Goal: Submit feedback/report problem: Leave review/rating

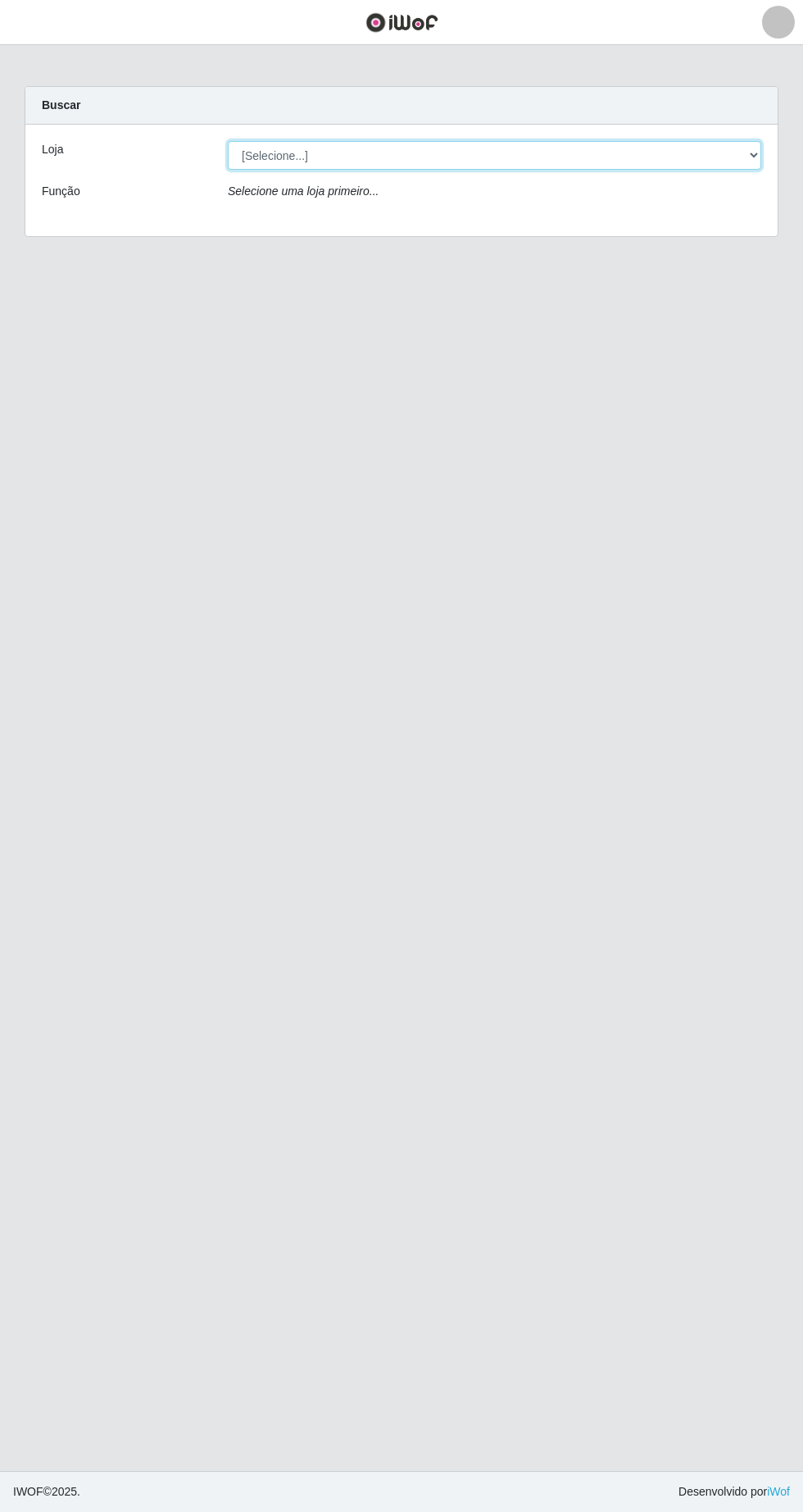
click at [555, 156] on select "[Selecione...] Extrabom - Loja 05 [GEOGRAPHIC_DATA]" at bounding box center [494, 154] width 534 height 28
select select "494"
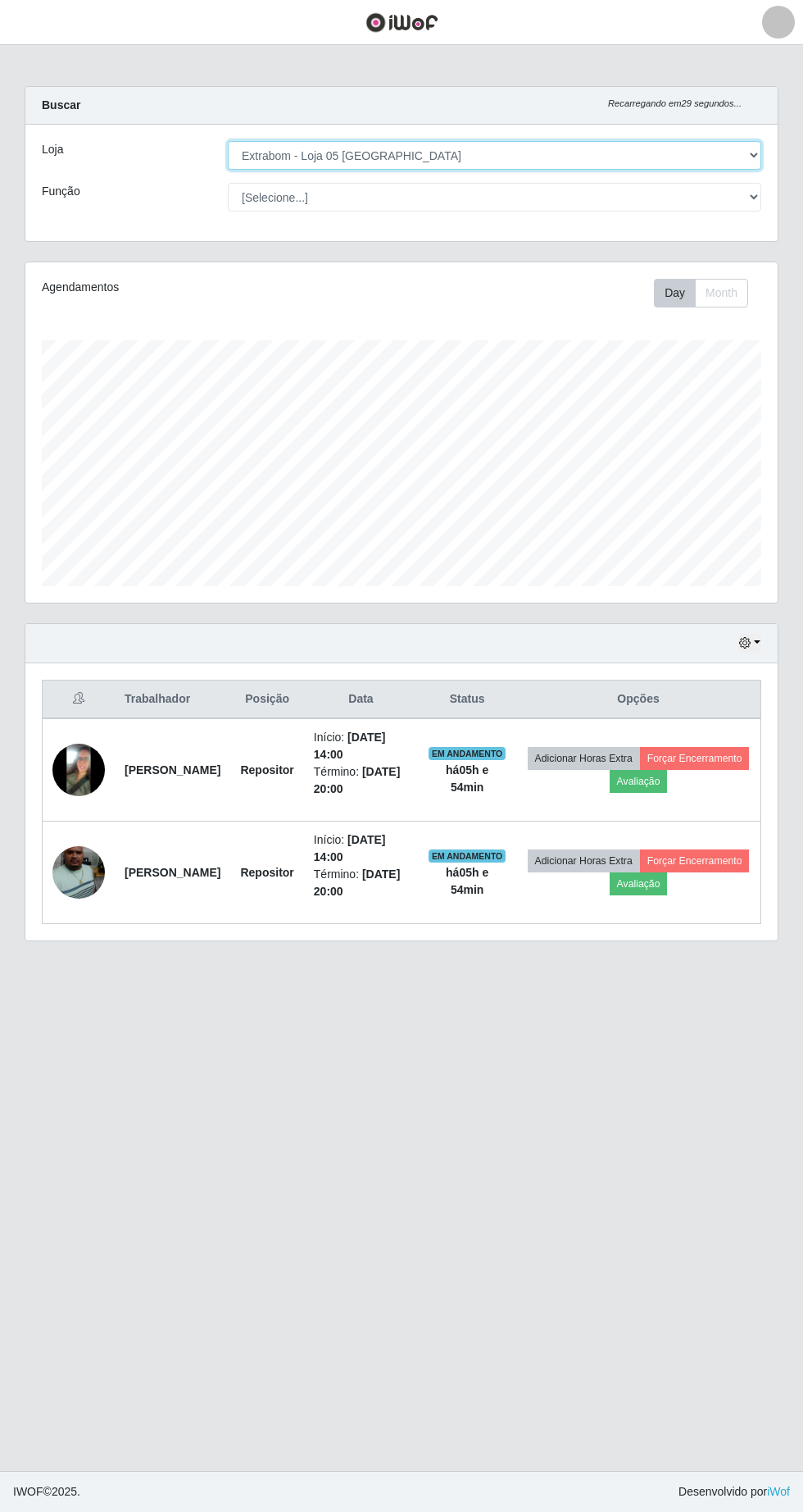
scroll to position [340, 753]
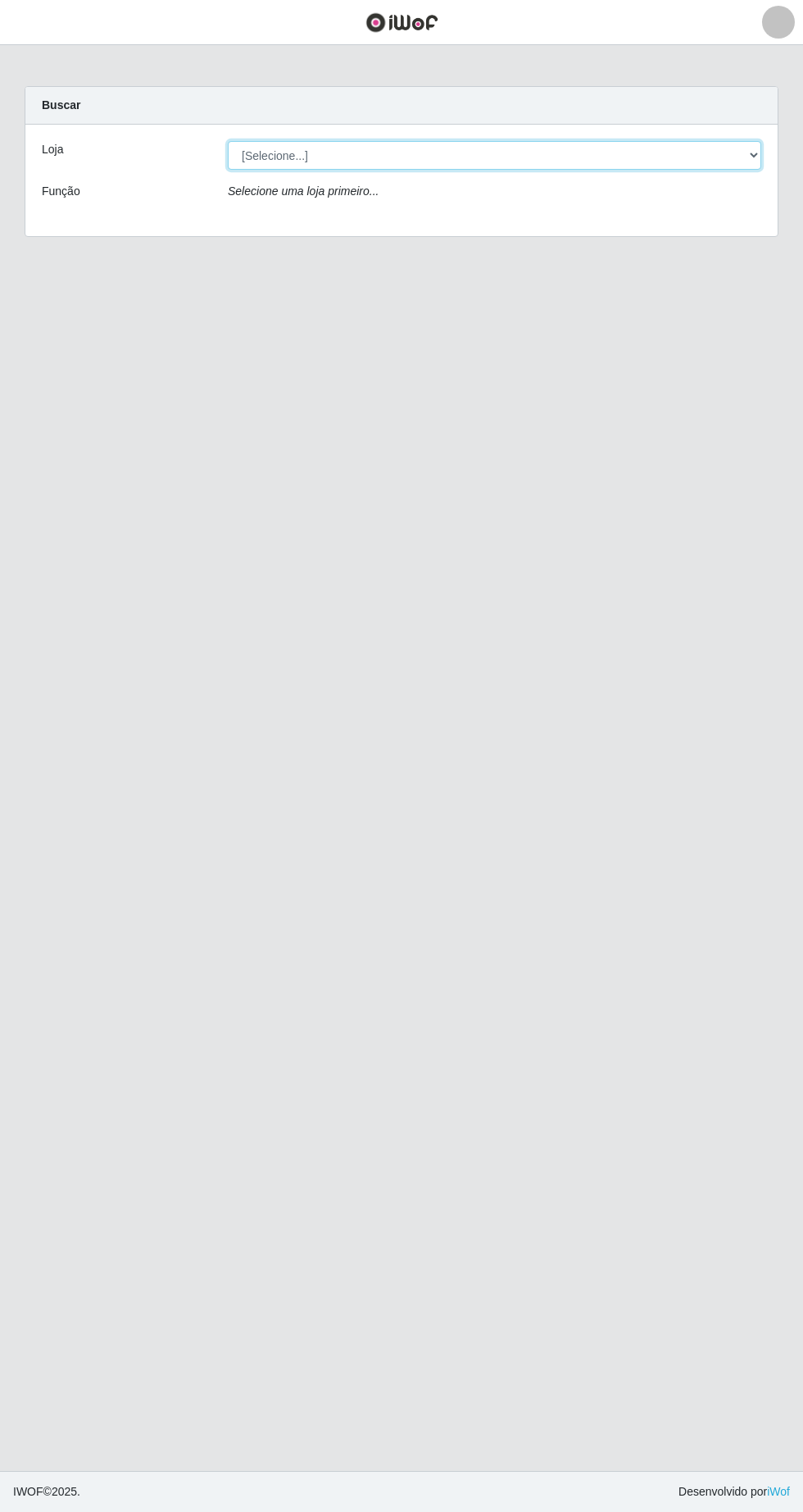
click at [428, 148] on select "[Selecione...] Extrabom - Loja 05 [GEOGRAPHIC_DATA]" at bounding box center [494, 154] width 534 height 28
select select "494"
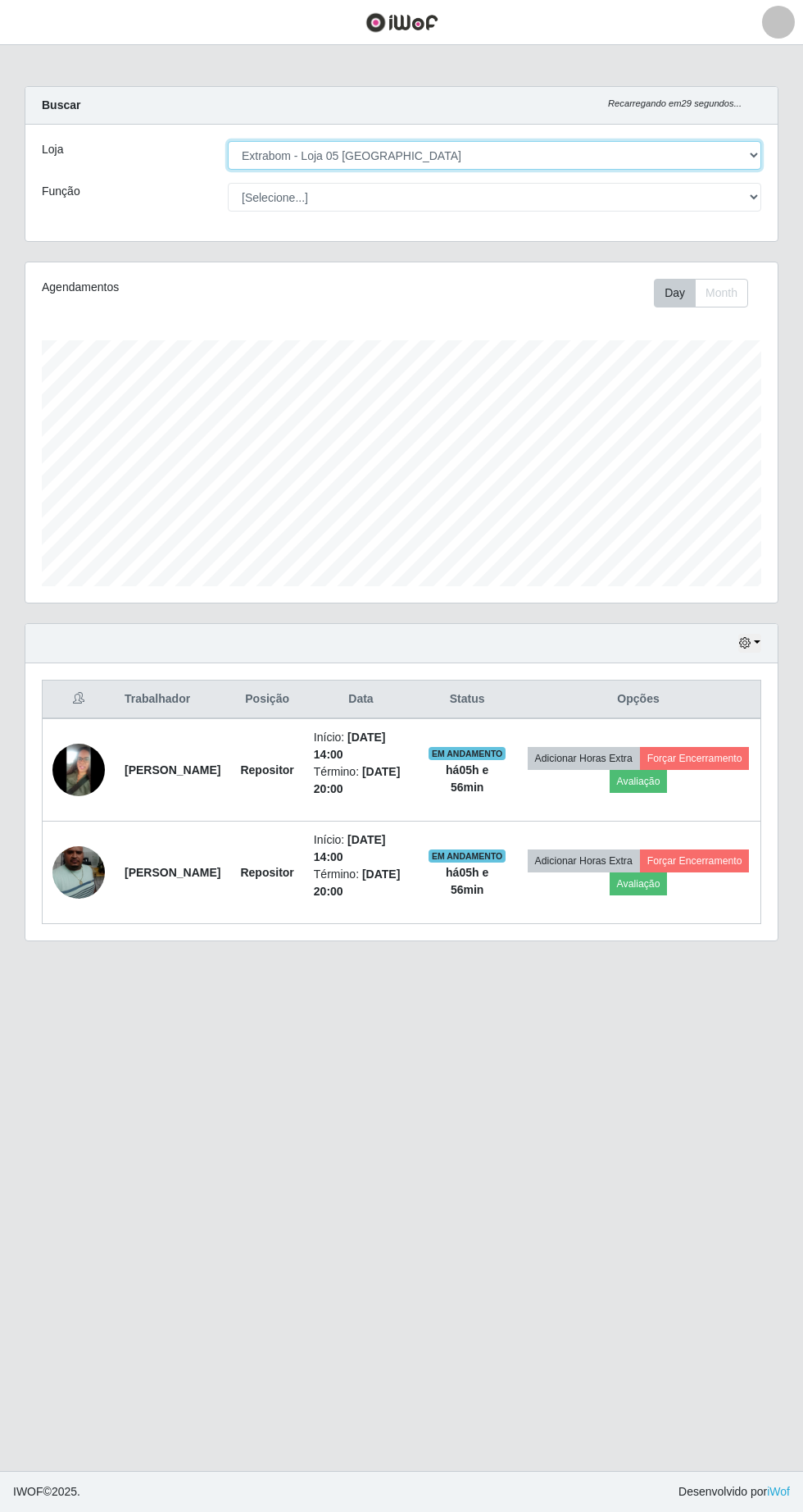
scroll to position [340, 753]
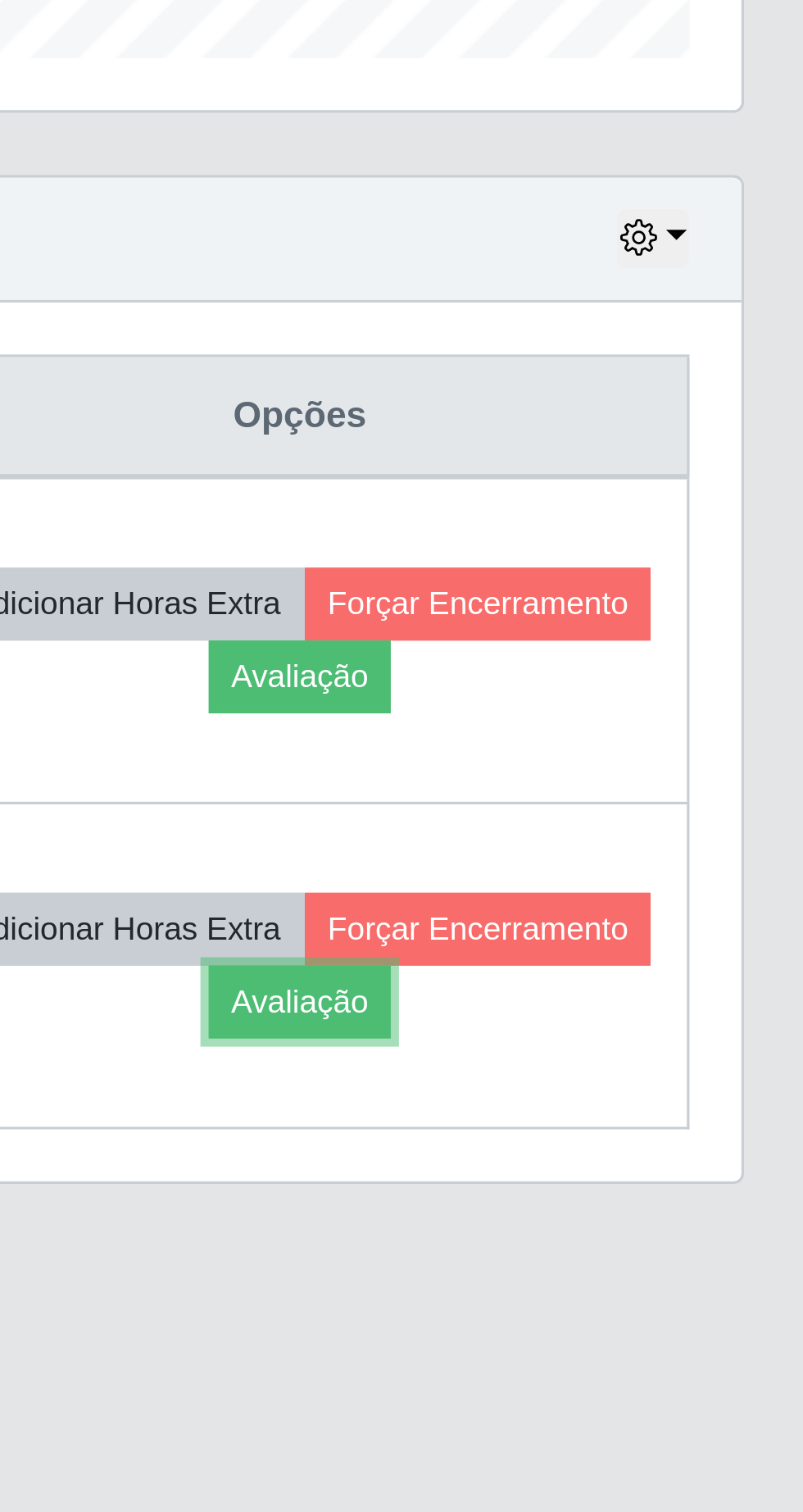
click at [668, 883] on button "Avaliação" at bounding box center [639, 883] width 58 height 23
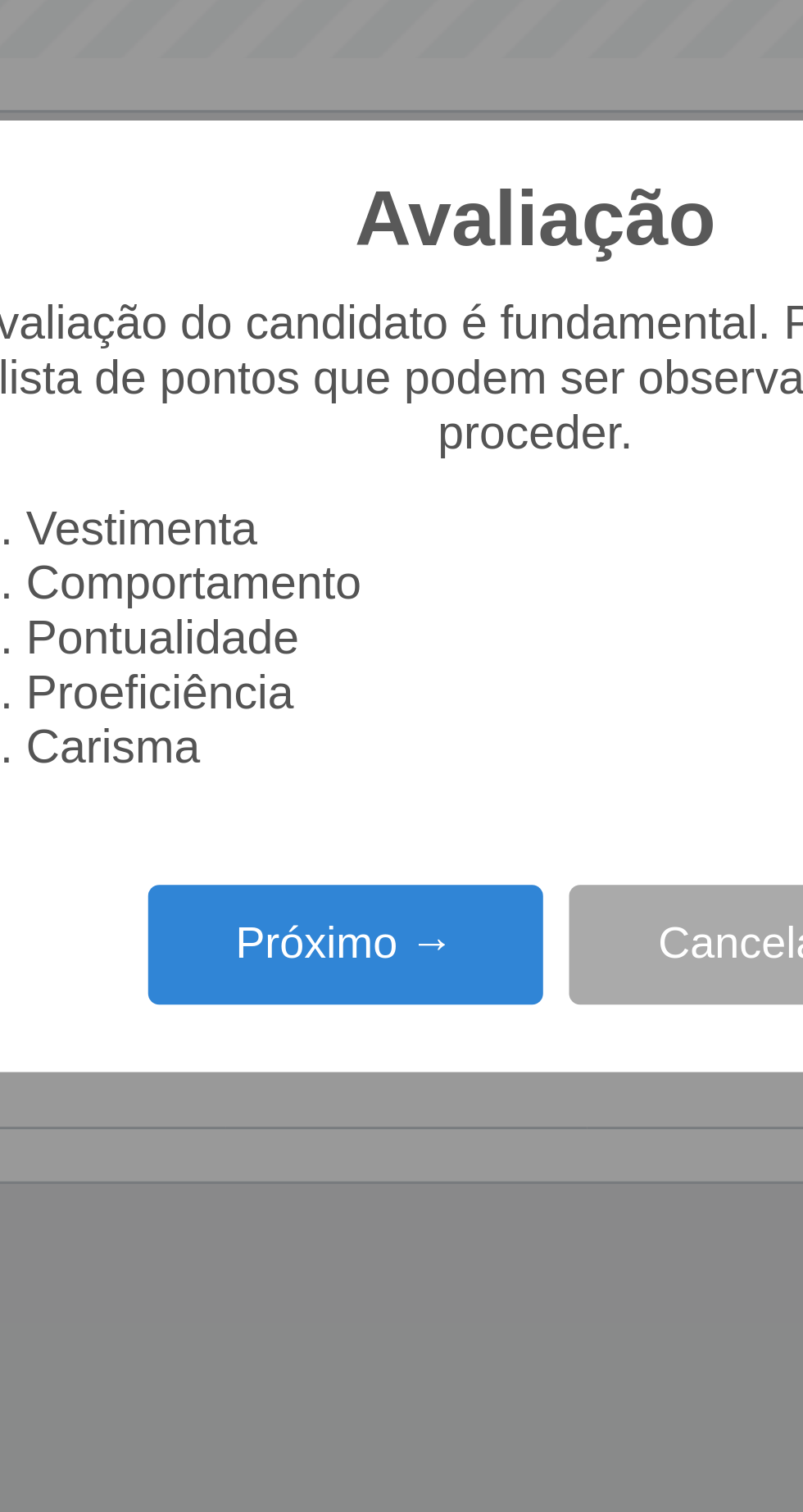
click at [349, 872] on button "Próximo →" at bounding box center [342, 866] width 124 height 38
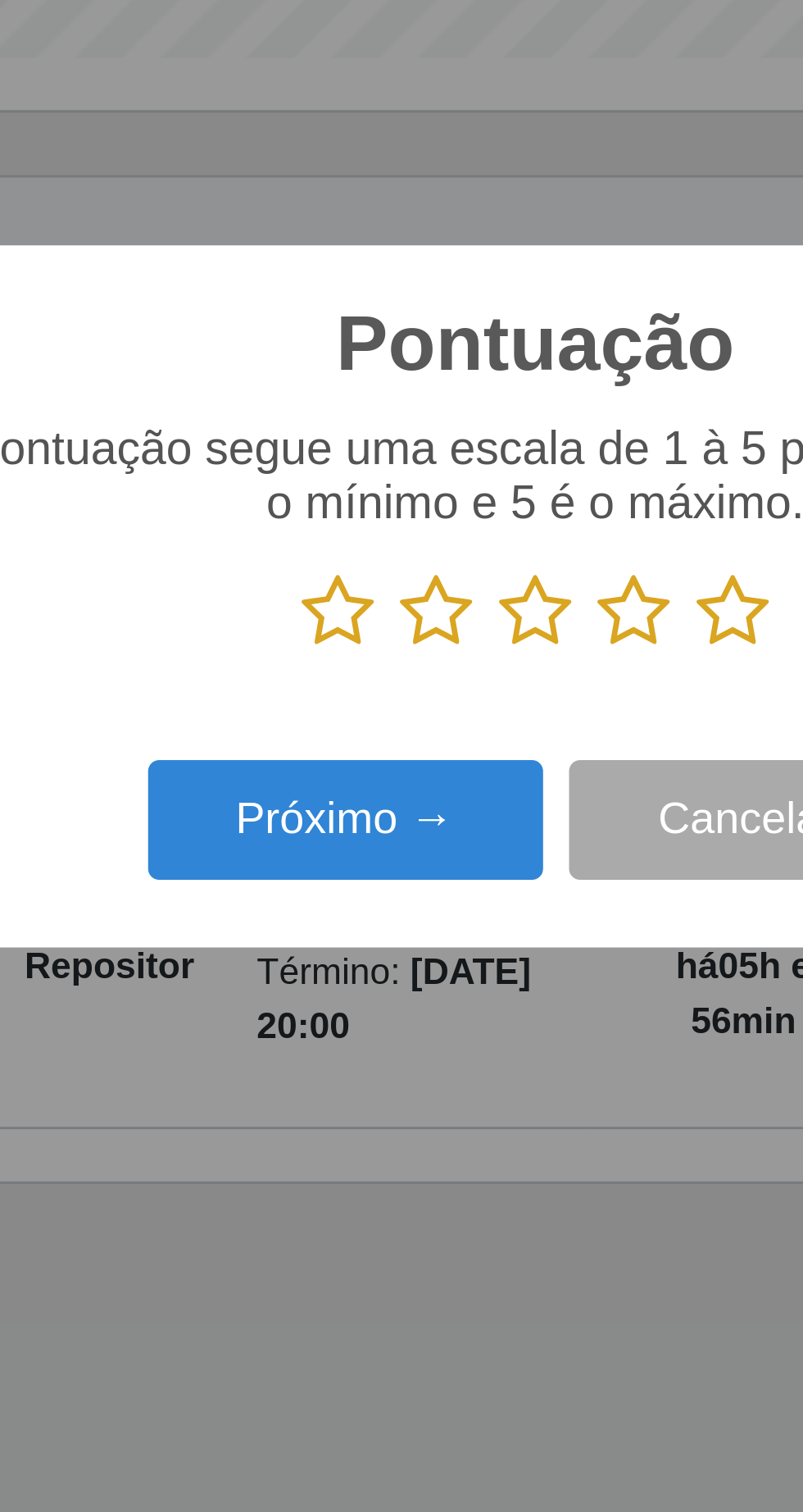
click at [472, 765] on icon at bounding box center [463, 760] width 23 height 25
click at [452, 773] on input "radio" at bounding box center [452, 773] width 0 height 0
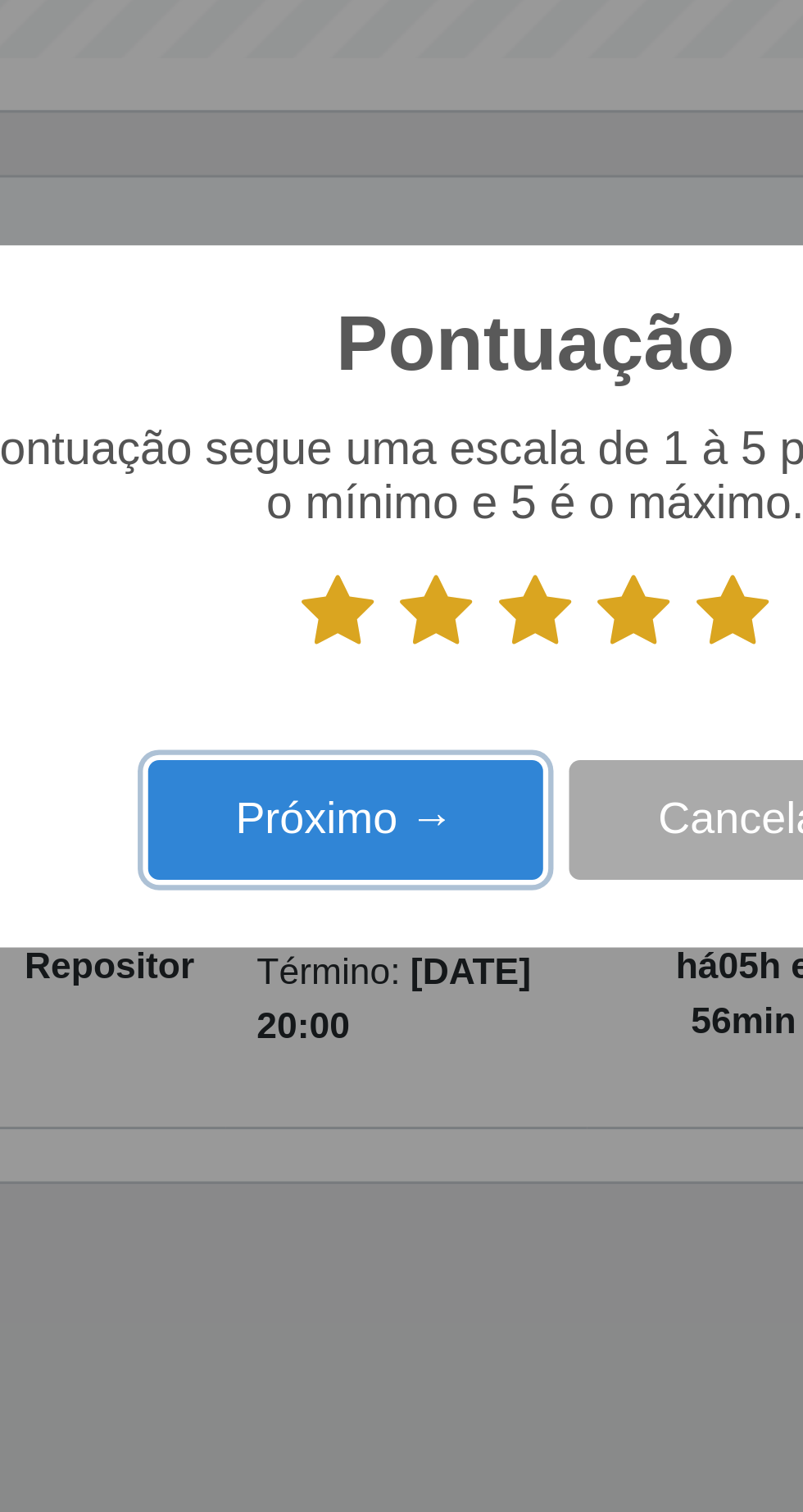
click at [338, 832] on button "Próximo →" at bounding box center [342, 827] width 124 height 38
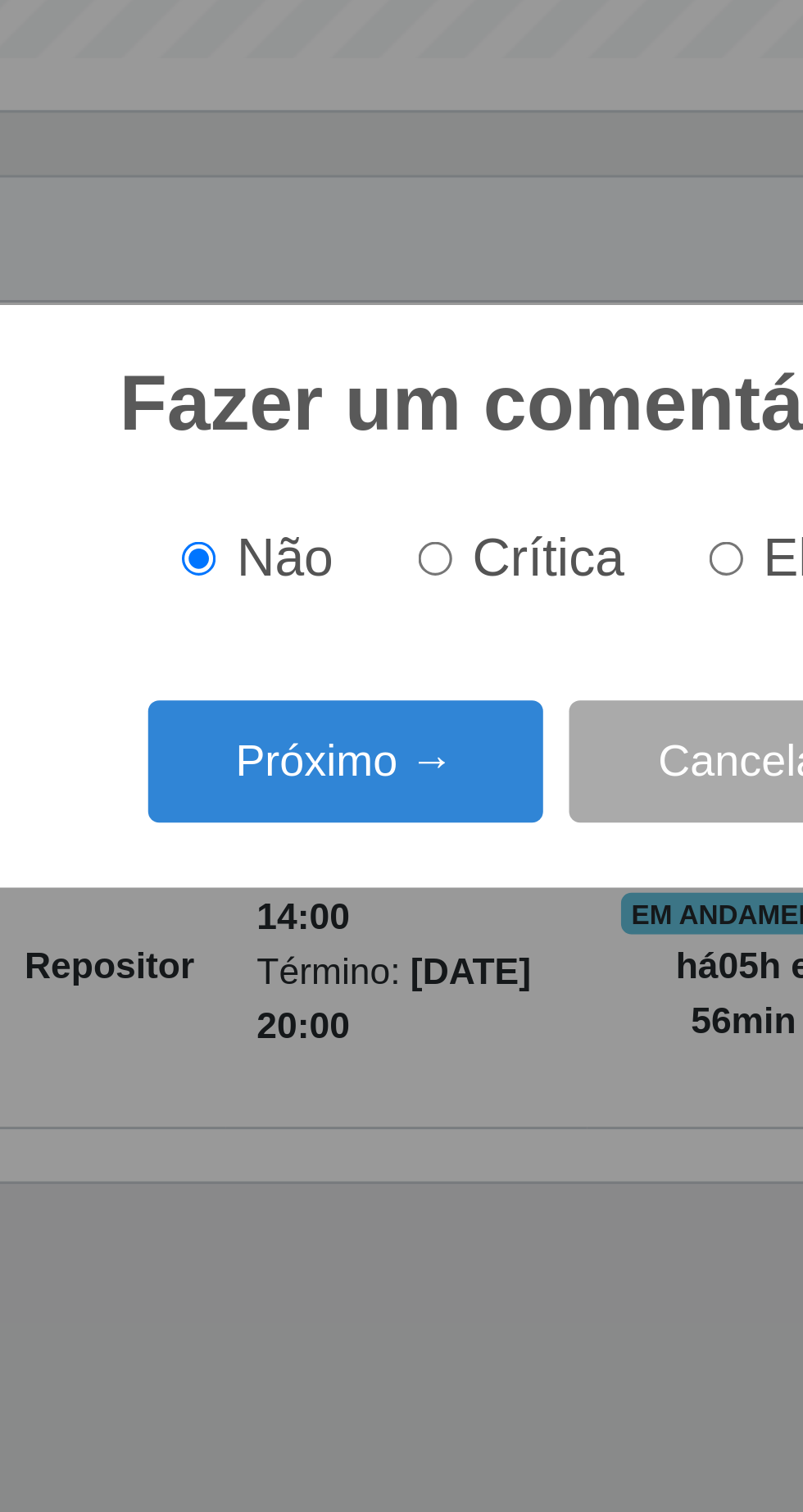
click at [372, 744] on input "Crítica" at bounding box center [370, 745] width 11 height 11
radio input "true"
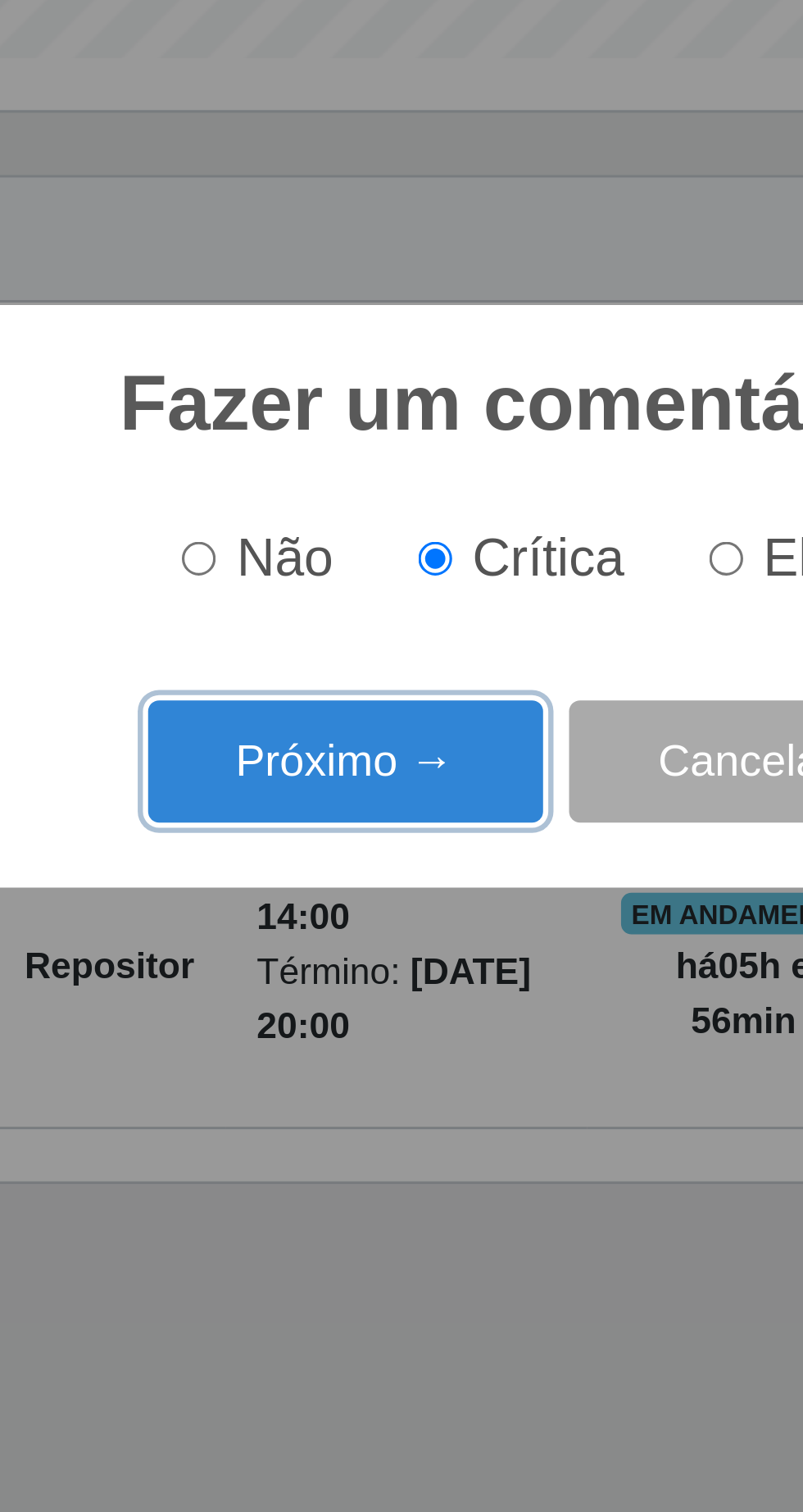
click at [355, 808] on button "Próximo →" at bounding box center [342, 808] width 124 height 38
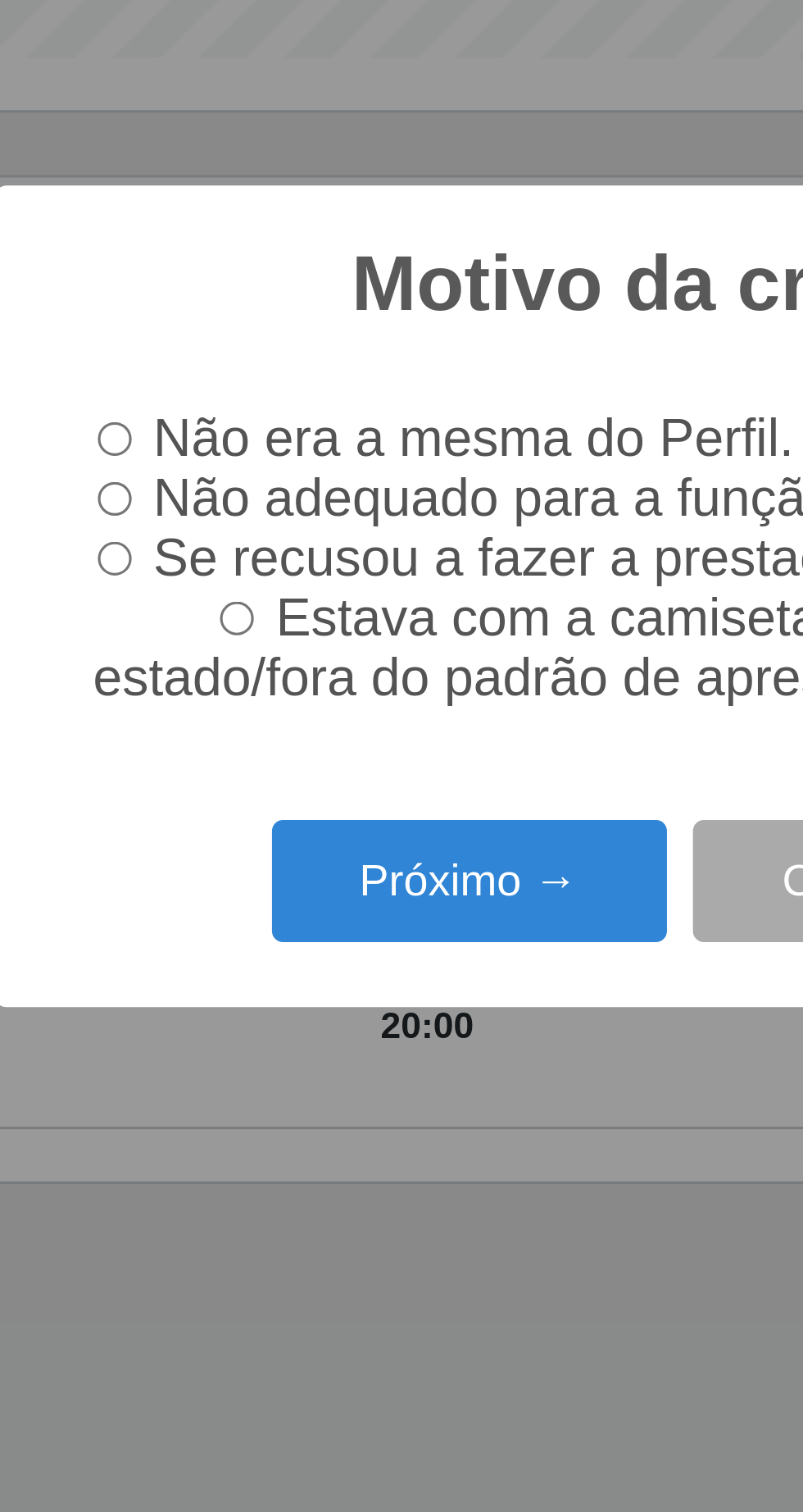
click at [234, 723] on input "Não adequado para a função." at bounding box center [230, 725] width 11 height 11
radio input "true"
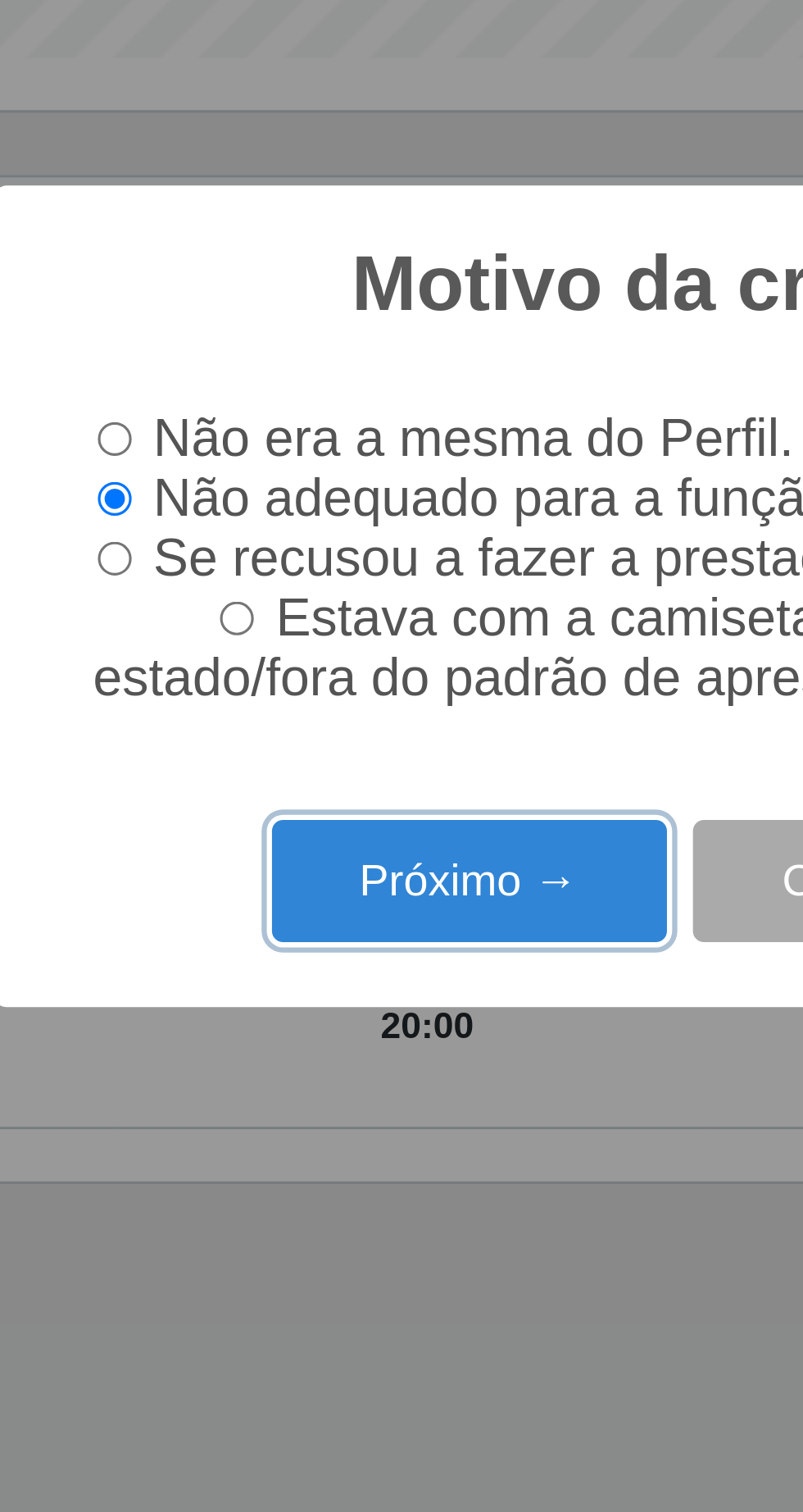
click at [344, 849] on button "Próximo →" at bounding box center [342, 846] width 124 height 38
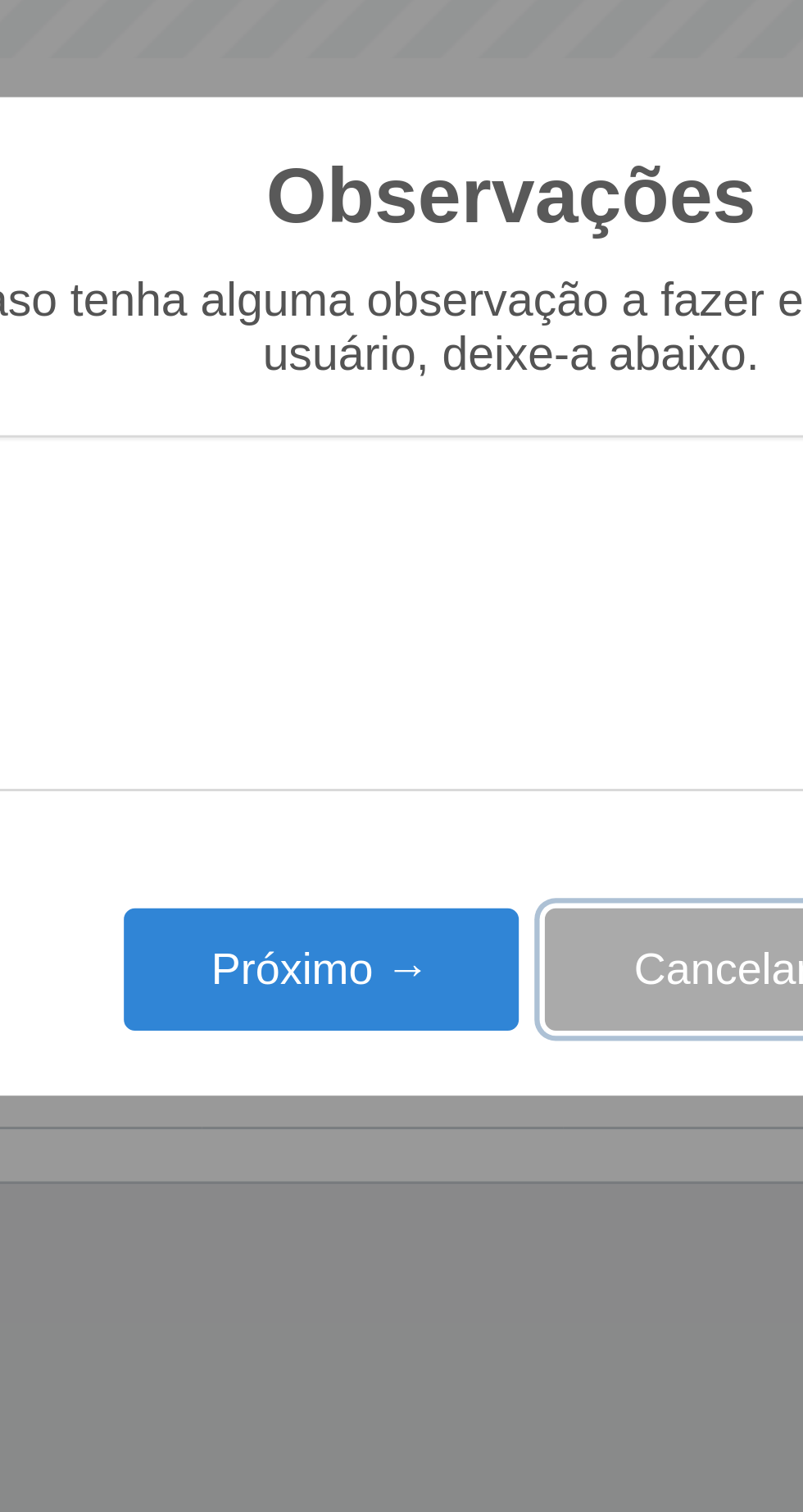
click at [465, 873] on button "Cancelar" at bounding box center [468, 873] width 111 height 38
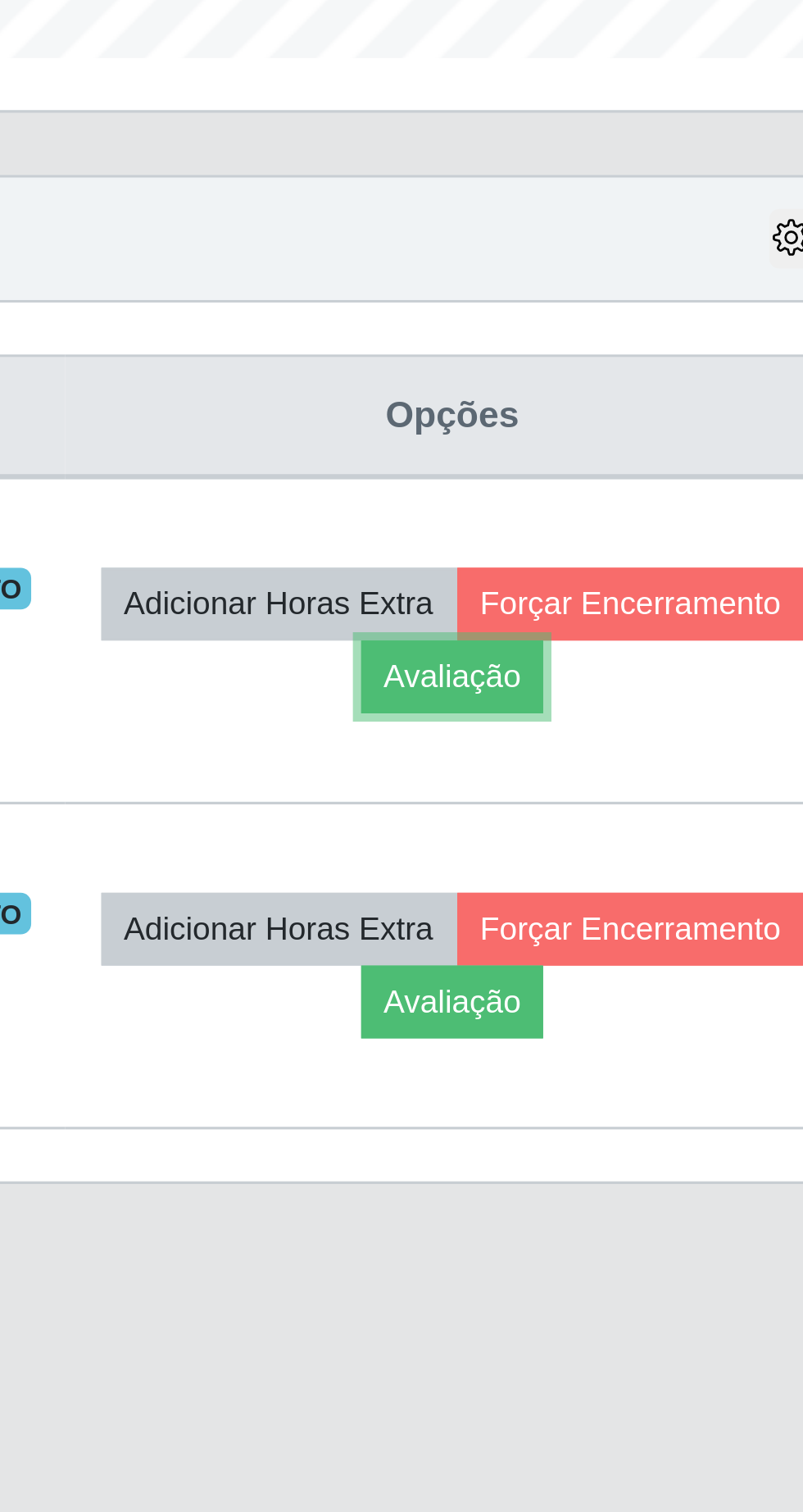
click at [668, 779] on button "Avaliação" at bounding box center [639, 781] width 58 height 23
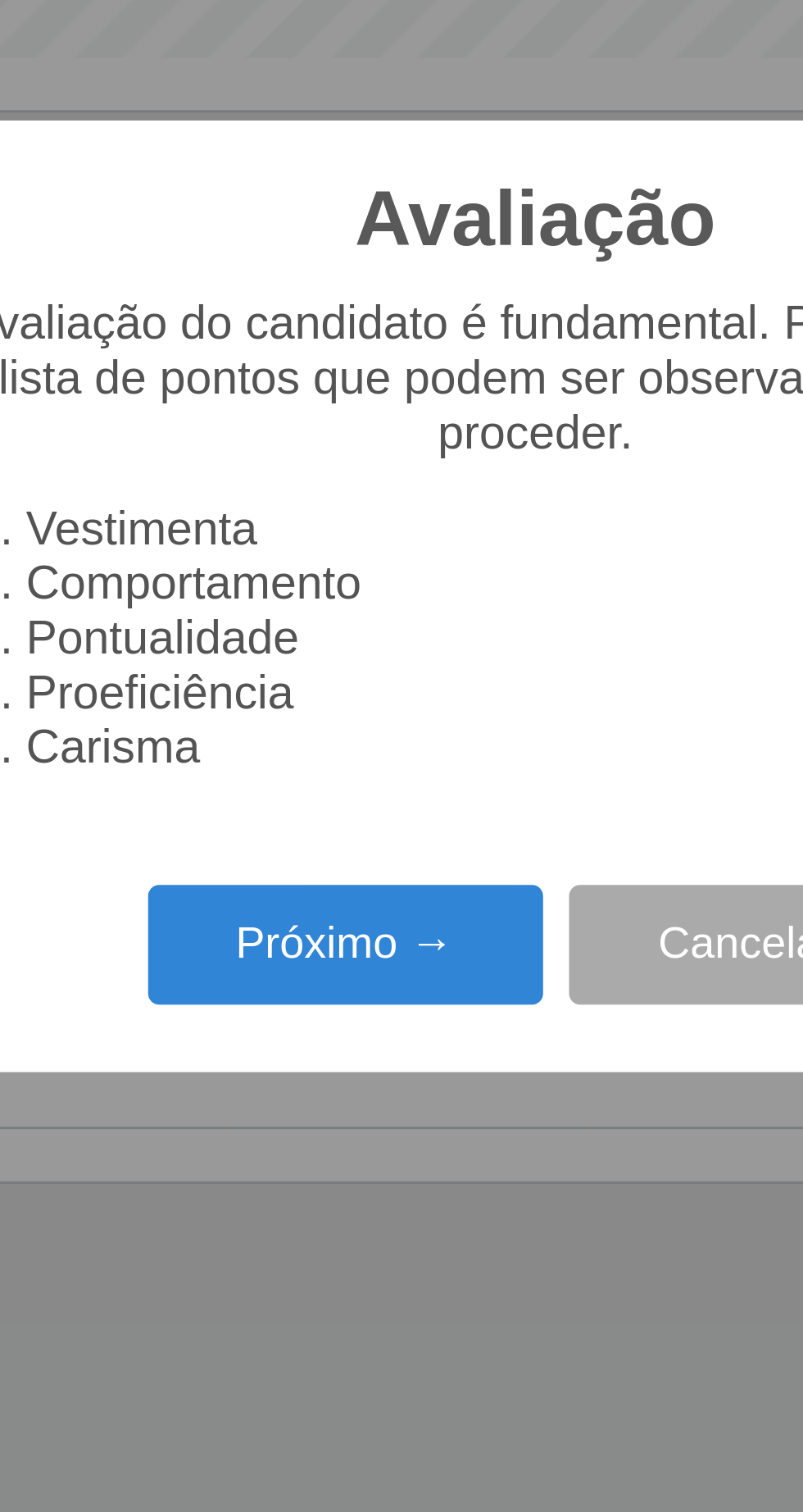
click at [341, 859] on button "Próximo →" at bounding box center [342, 866] width 124 height 38
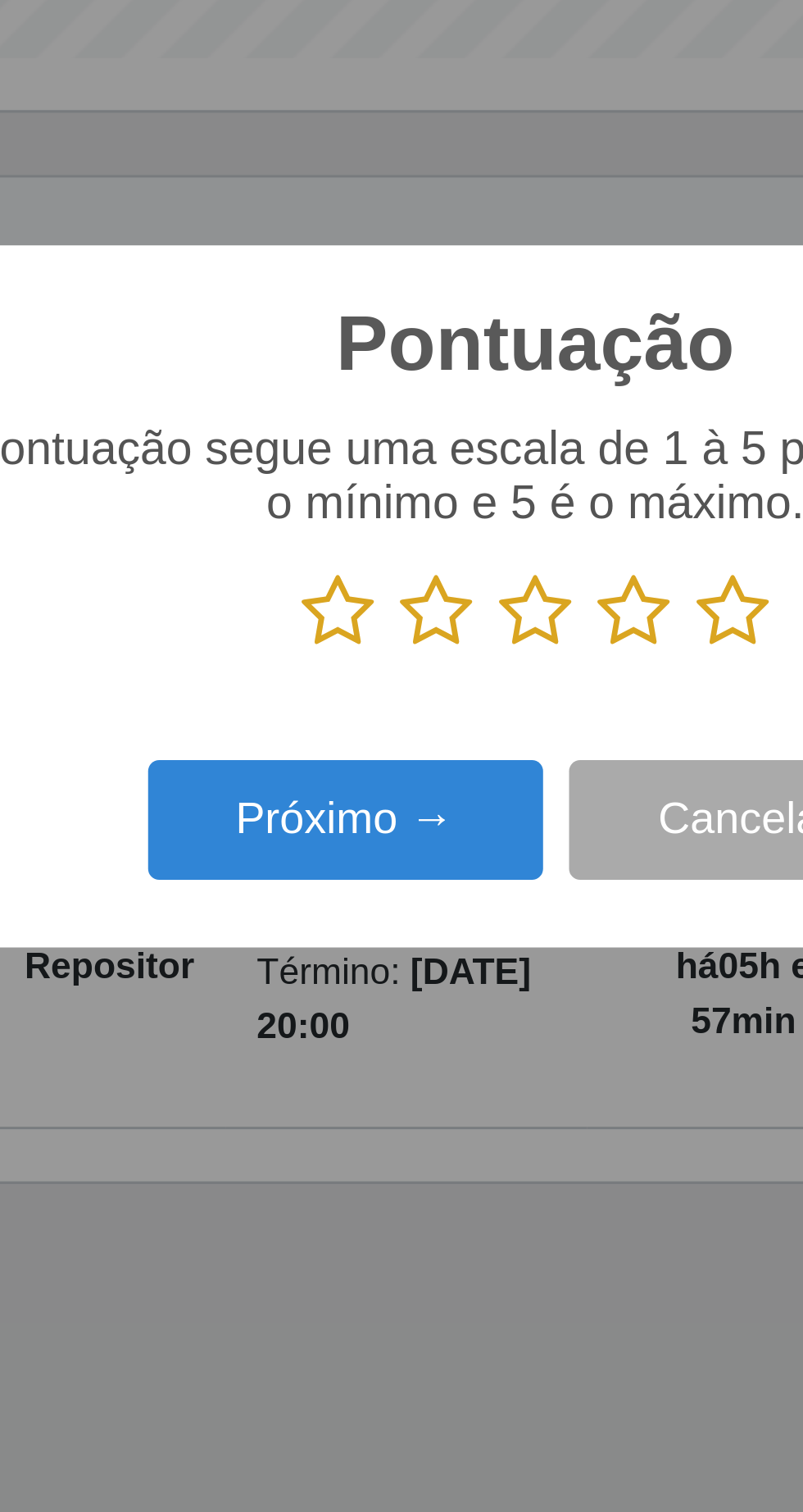
click at [335, 756] on icon at bounding box center [339, 760] width 23 height 25
click at [328, 773] on input "radio" at bounding box center [328, 773] width 0 height 0
click at [336, 829] on button "Próximo →" at bounding box center [342, 827] width 124 height 38
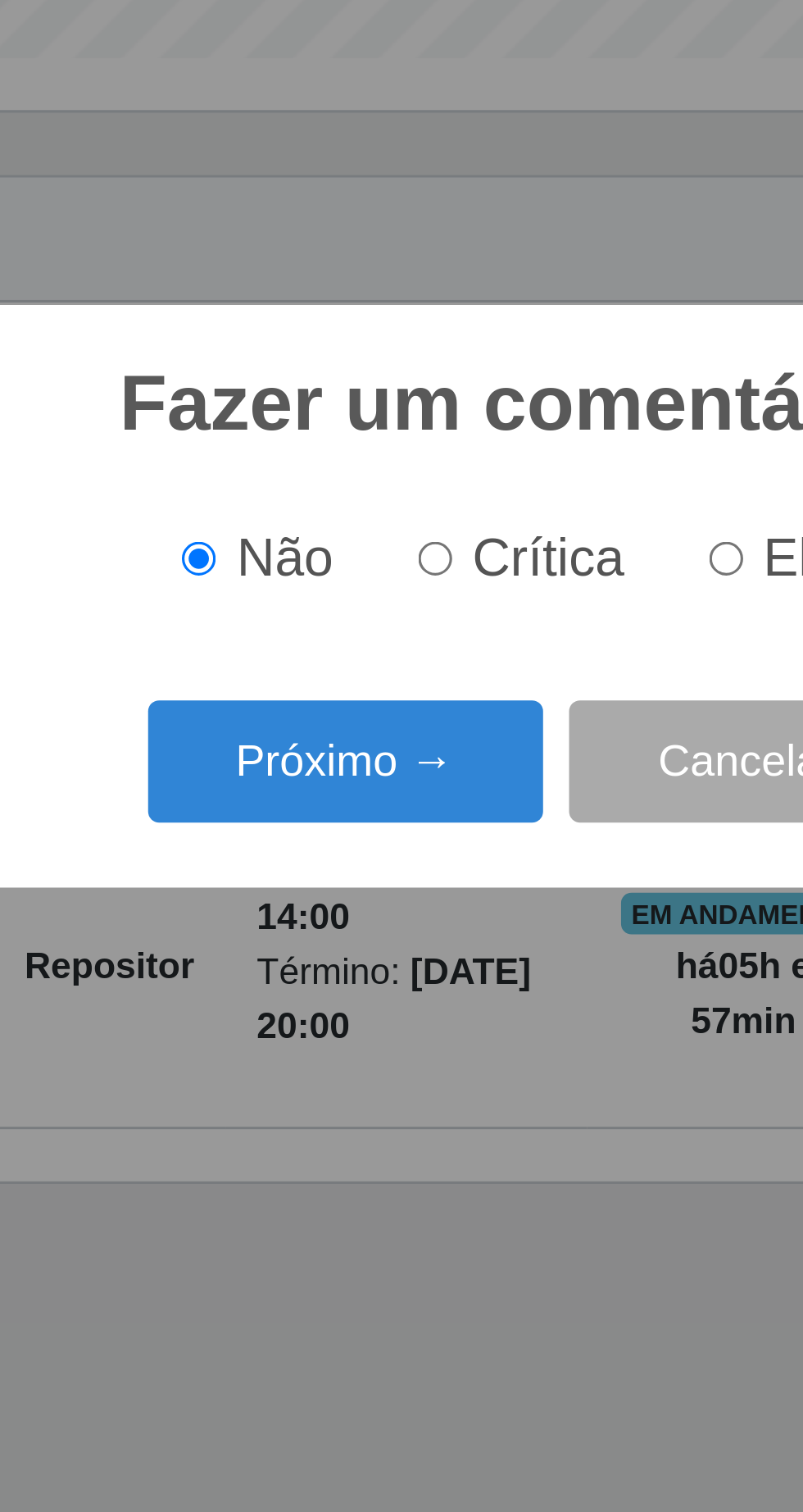
click at [375, 740] on input "Crítica" at bounding box center [370, 745] width 11 height 11
radio input "true"
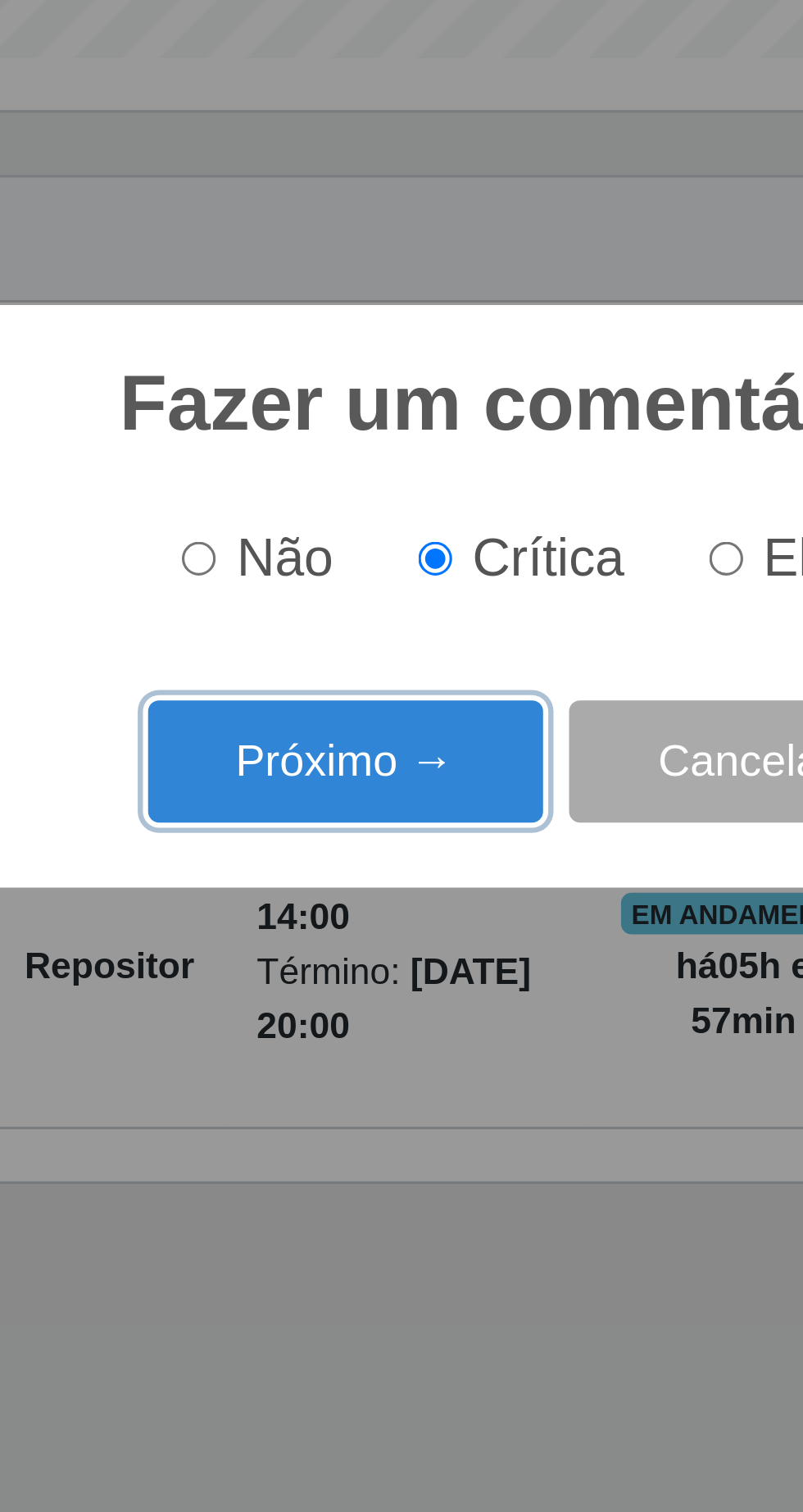
click at [358, 813] on button "Próximo →" at bounding box center [342, 808] width 124 height 38
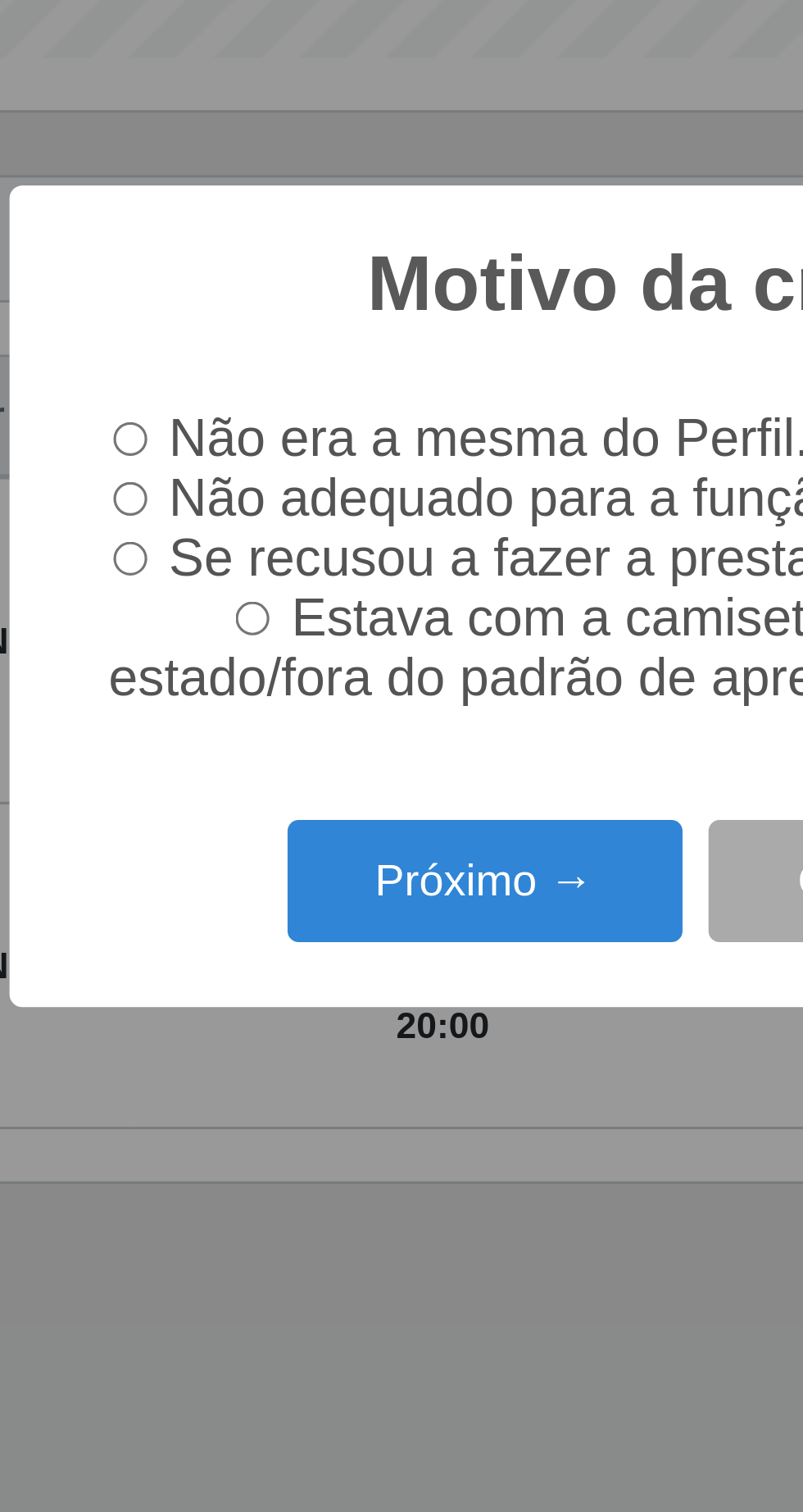
click at [230, 723] on input "Não adequado para a função." at bounding box center [230, 725] width 11 height 11
radio input "true"
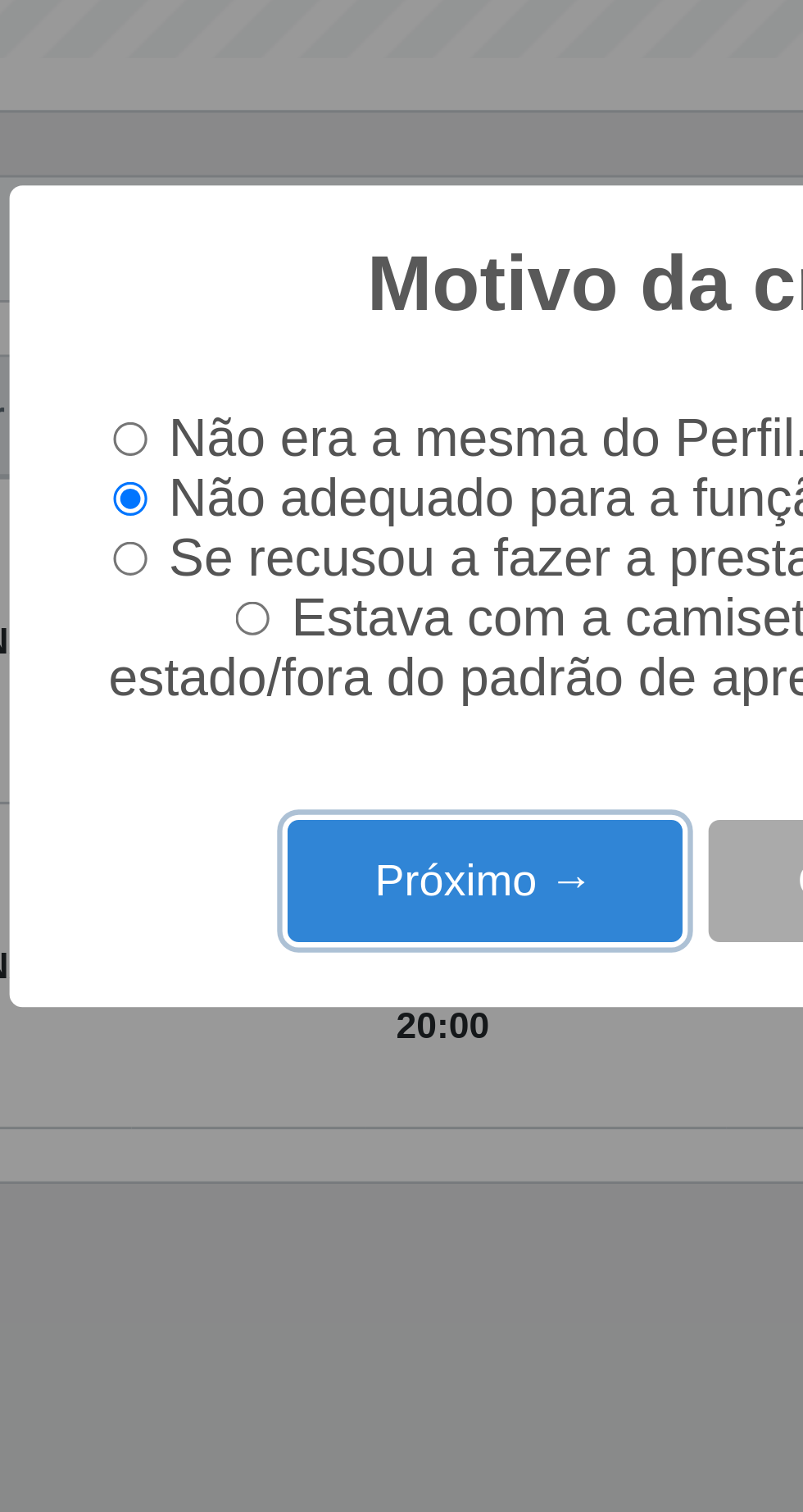
click at [322, 852] on button "Próximo →" at bounding box center [342, 846] width 124 height 38
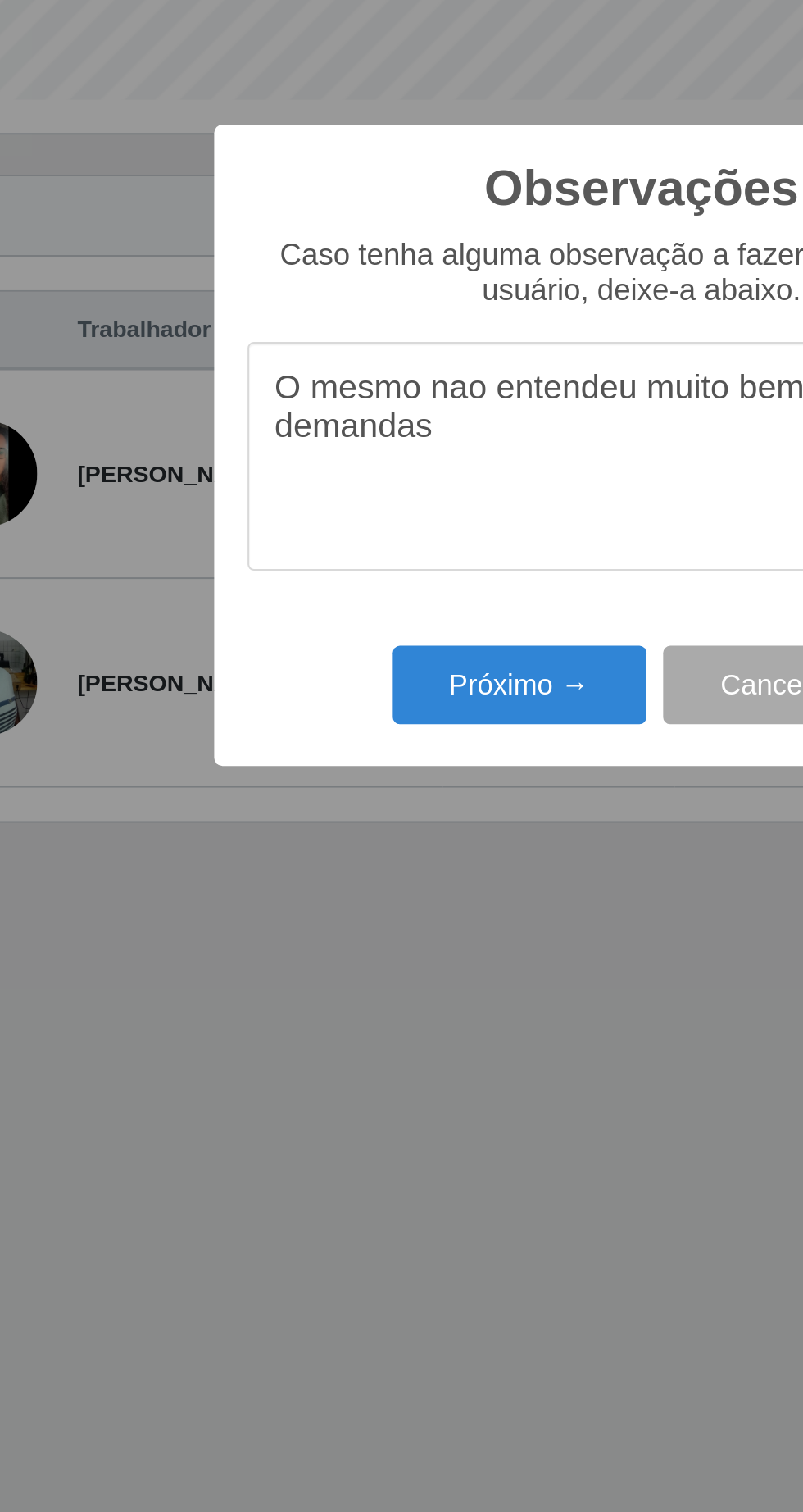
type textarea "O mesmo nao entendeu muito bem as demandas"
click at [339, 871] on button "Próximo →" at bounding box center [342, 873] width 124 height 38
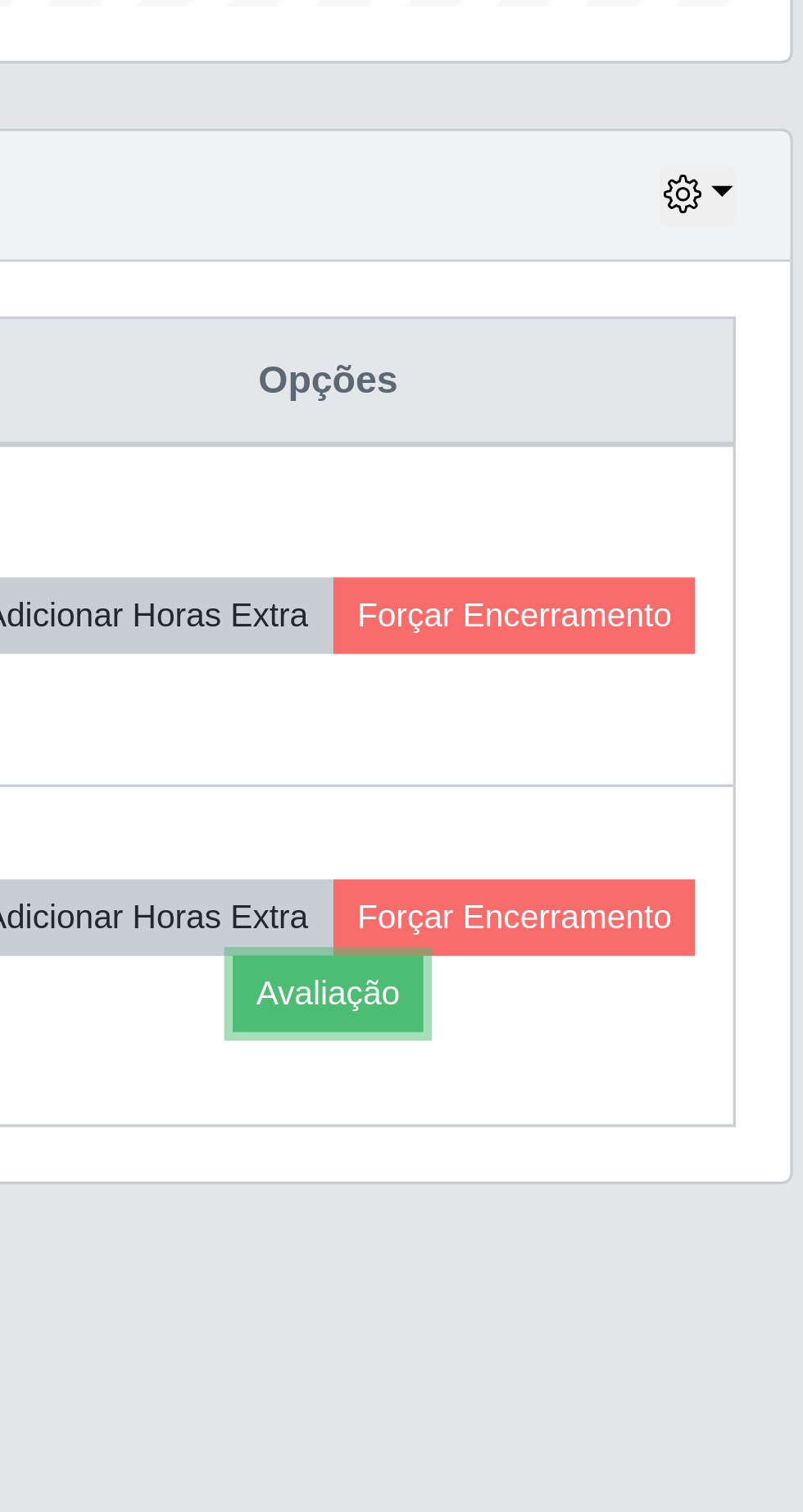
click at [668, 890] on button "Avaliação" at bounding box center [639, 883] width 58 height 23
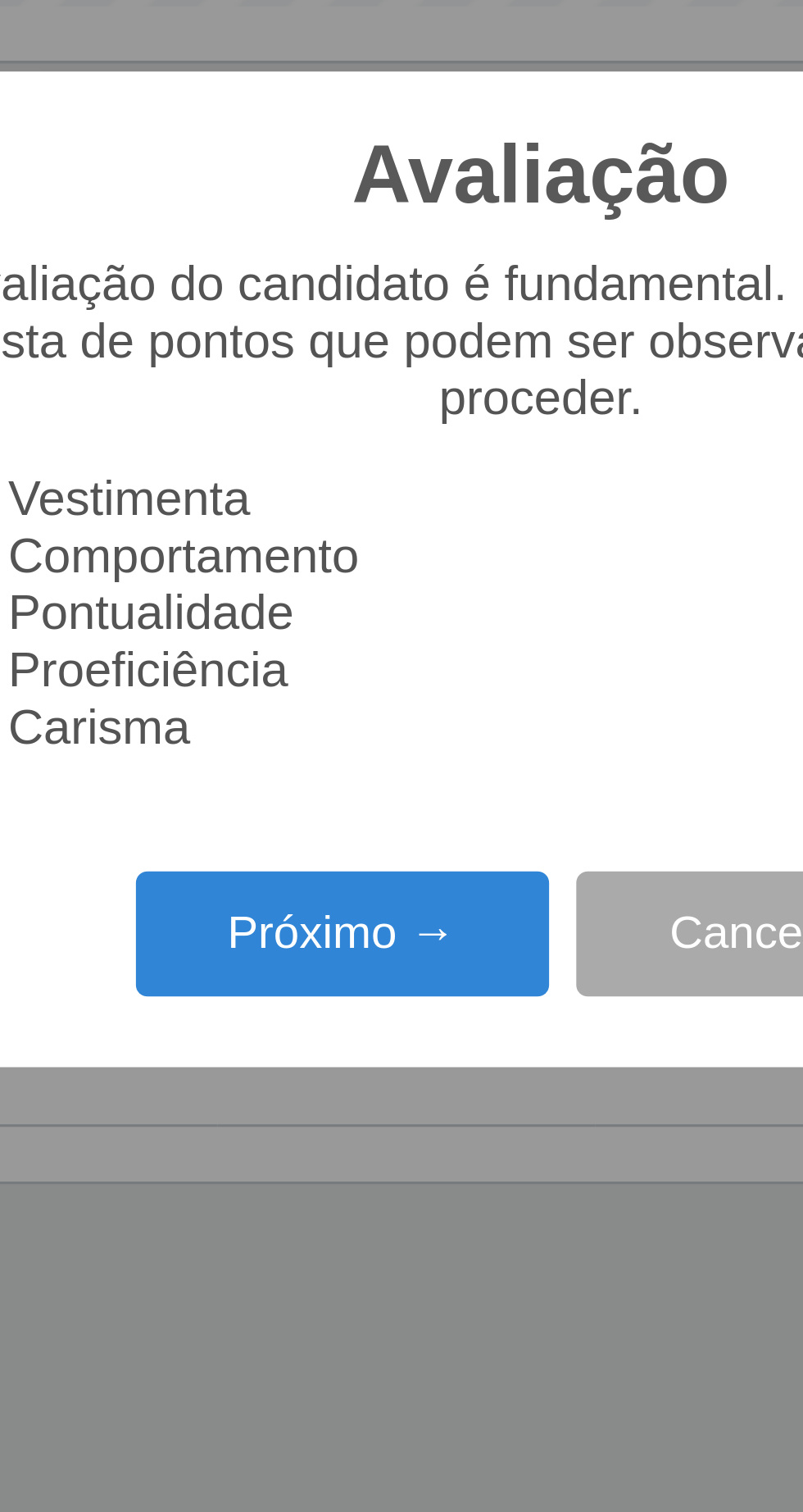
click at [368, 871] on button "Próximo →" at bounding box center [342, 866] width 124 height 38
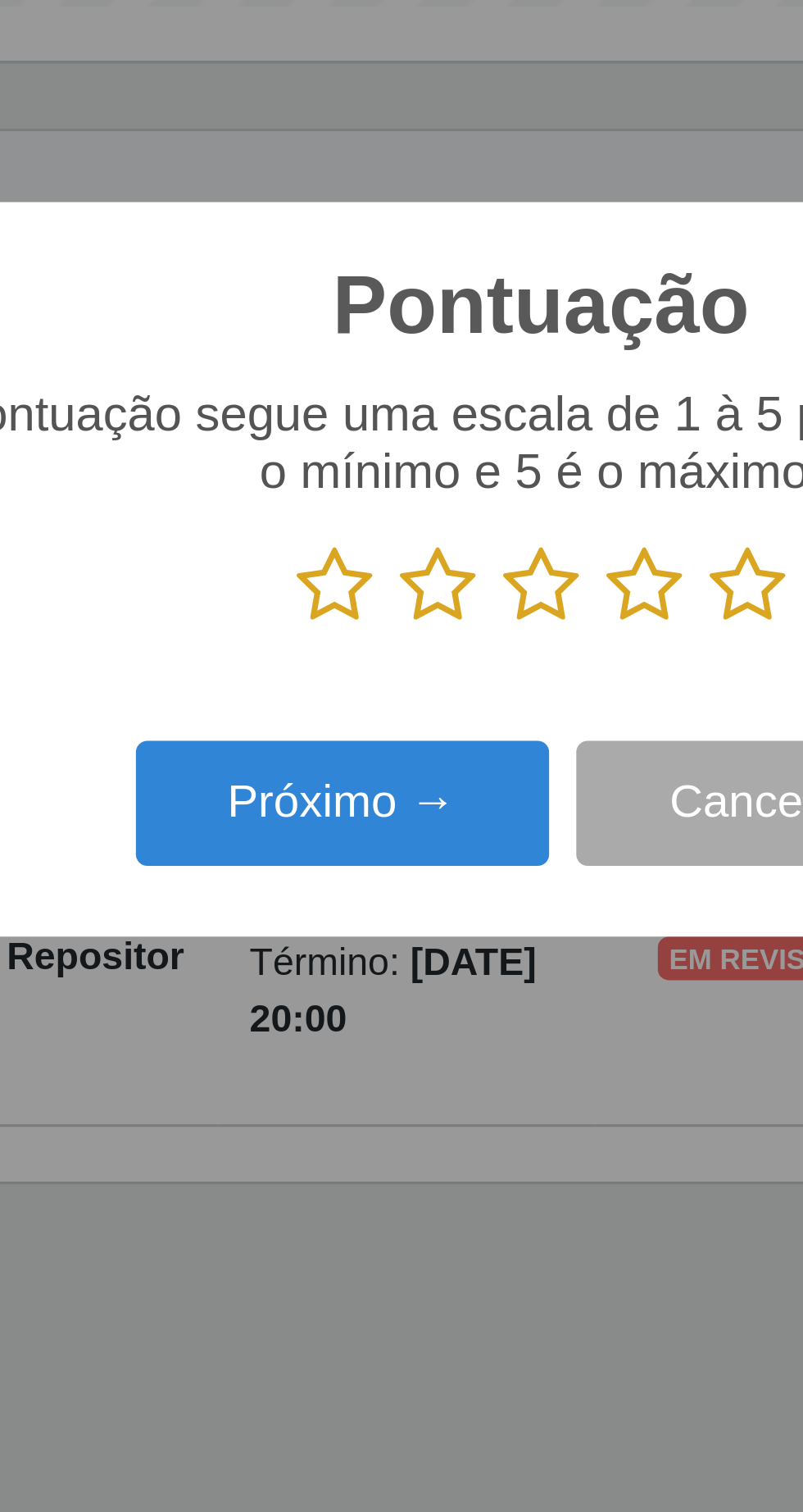
click at [467, 755] on icon at bounding box center [463, 760] width 23 height 25
click at [452, 773] on input "radio" at bounding box center [452, 773] width 0 height 0
click at [333, 759] on icon at bounding box center [339, 760] width 23 height 25
click at [328, 773] on input "radio" at bounding box center [328, 773] width 0 height 0
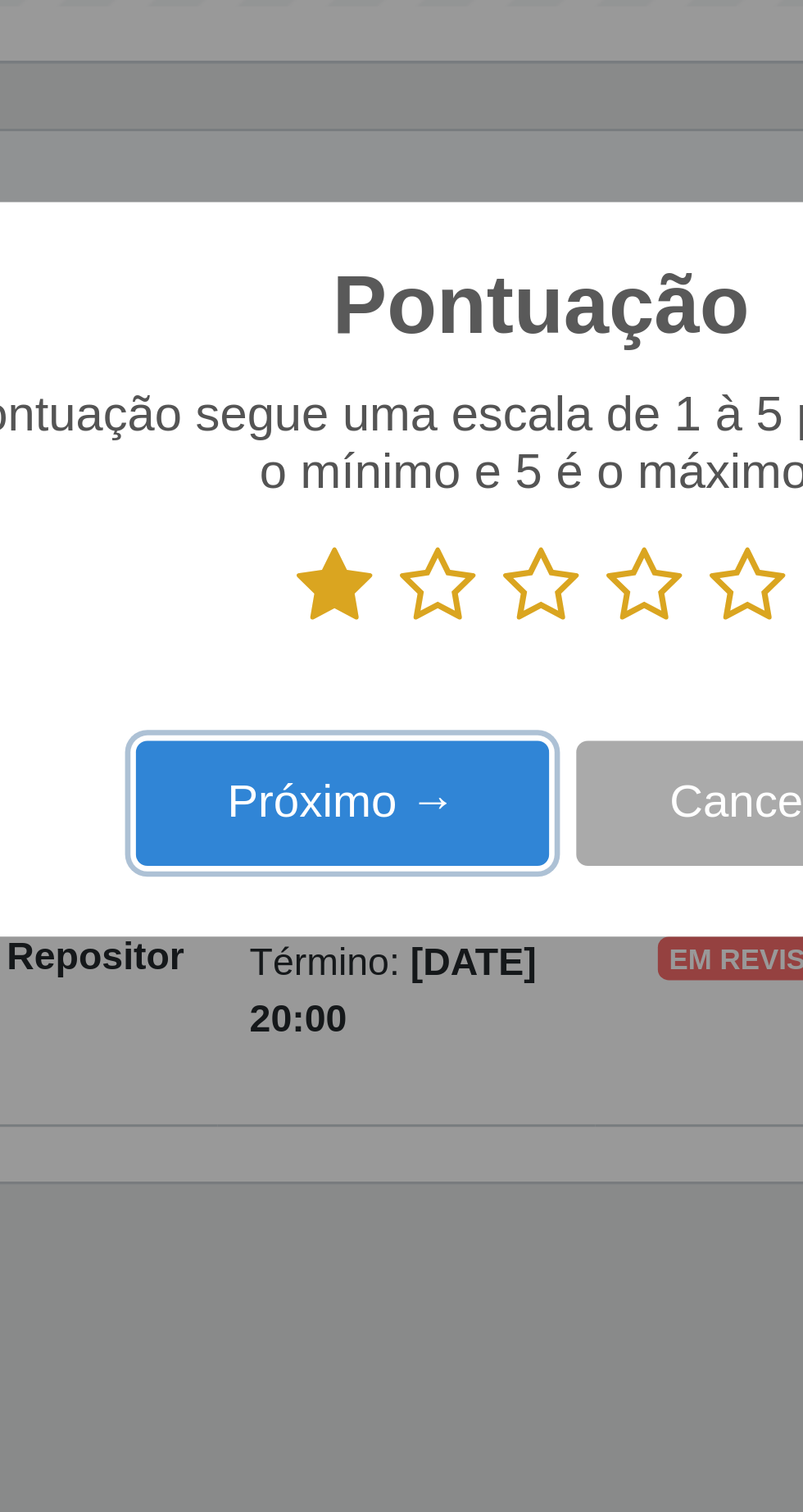
click at [330, 830] on button "Próximo →" at bounding box center [342, 827] width 124 height 38
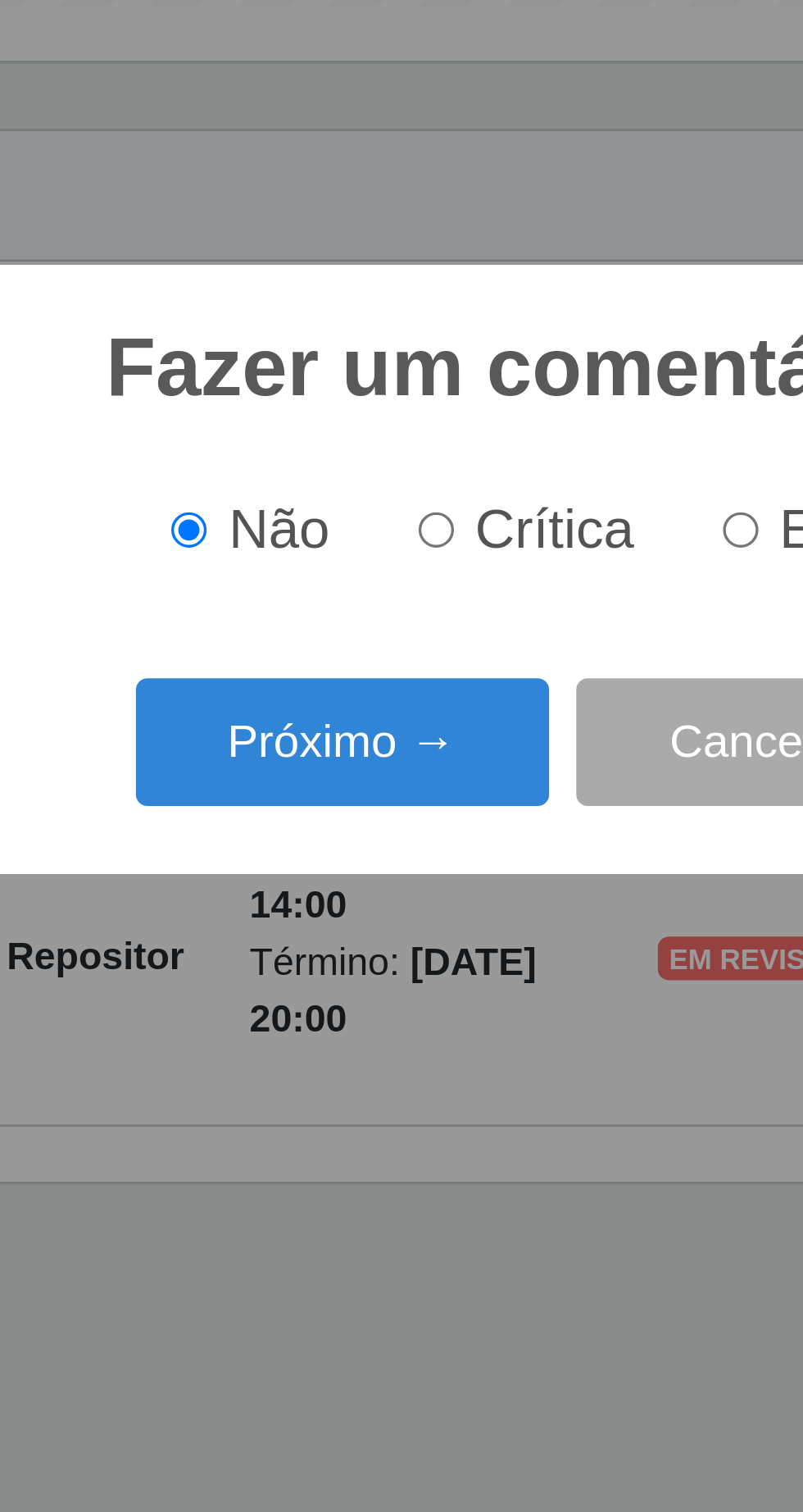
click at [372, 739] on input "Crítica" at bounding box center [370, 745] width 11 height 11
radio input "true"
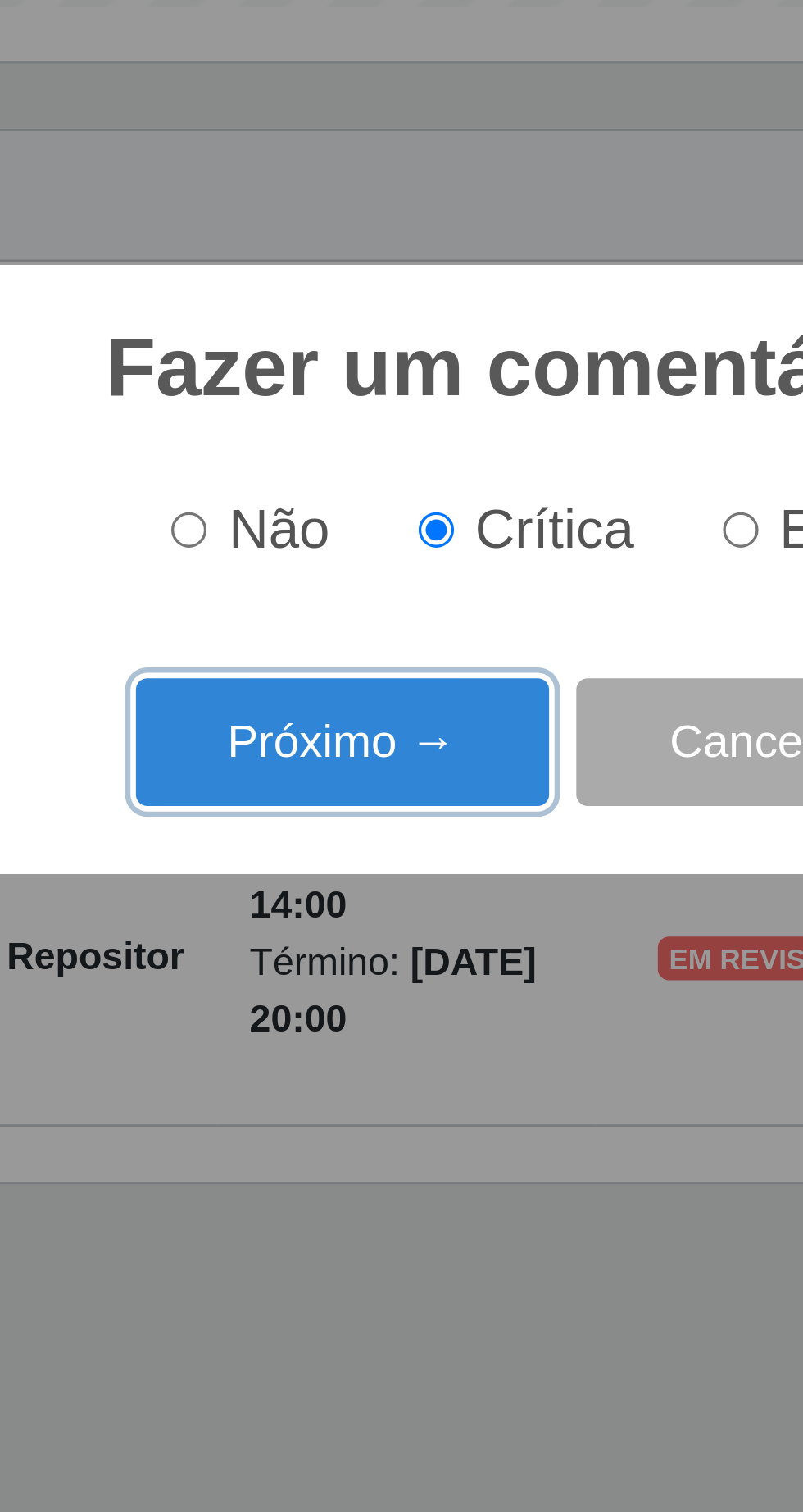
click at [331, 809] on button "Próximo →" at bounding box center [342, 808] width 124 height 38
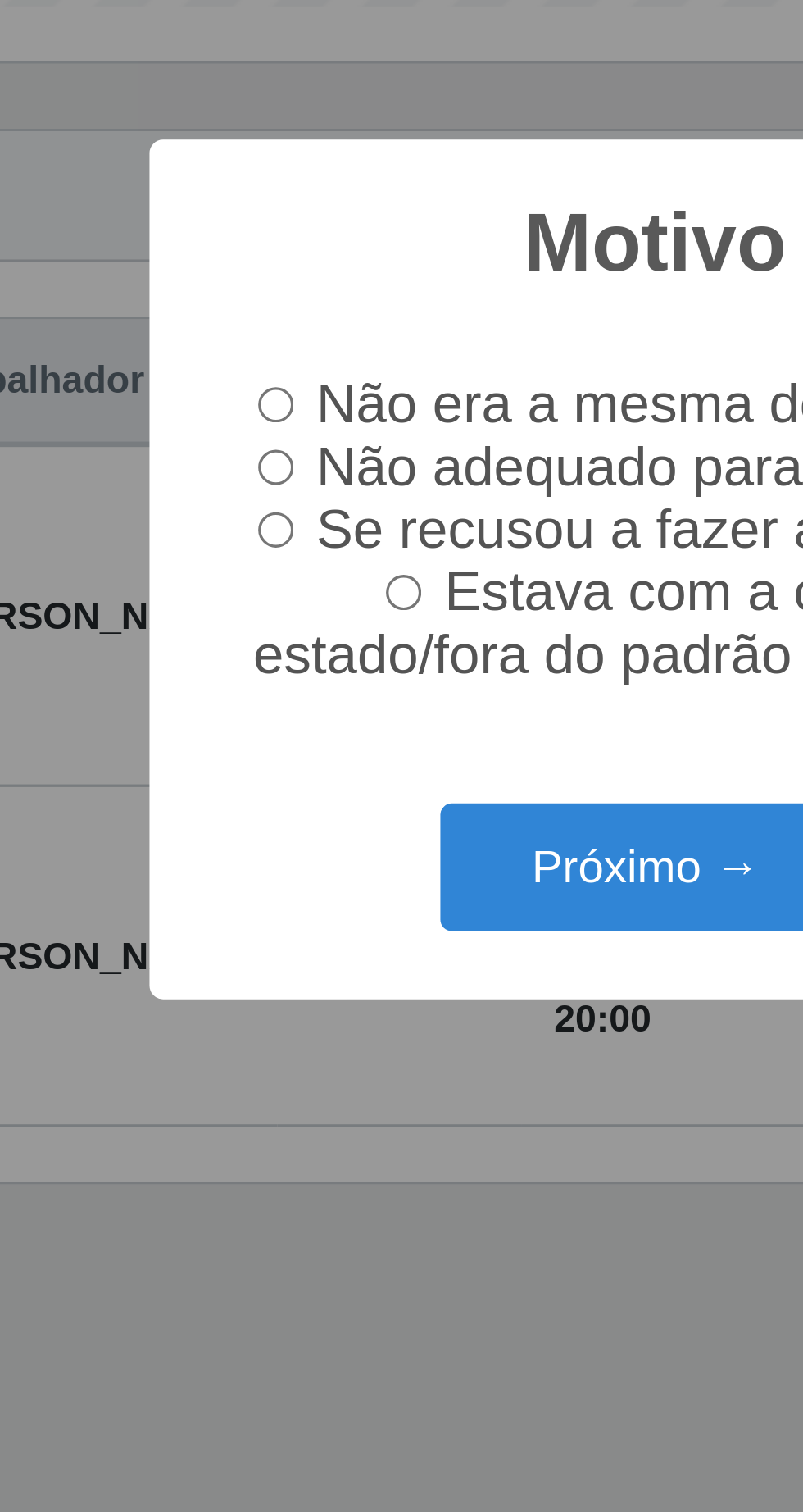
click at [234, 723] on input "Não adequado para a função." at bounding box center [230, 725] width 11 height 11
radio input "true"
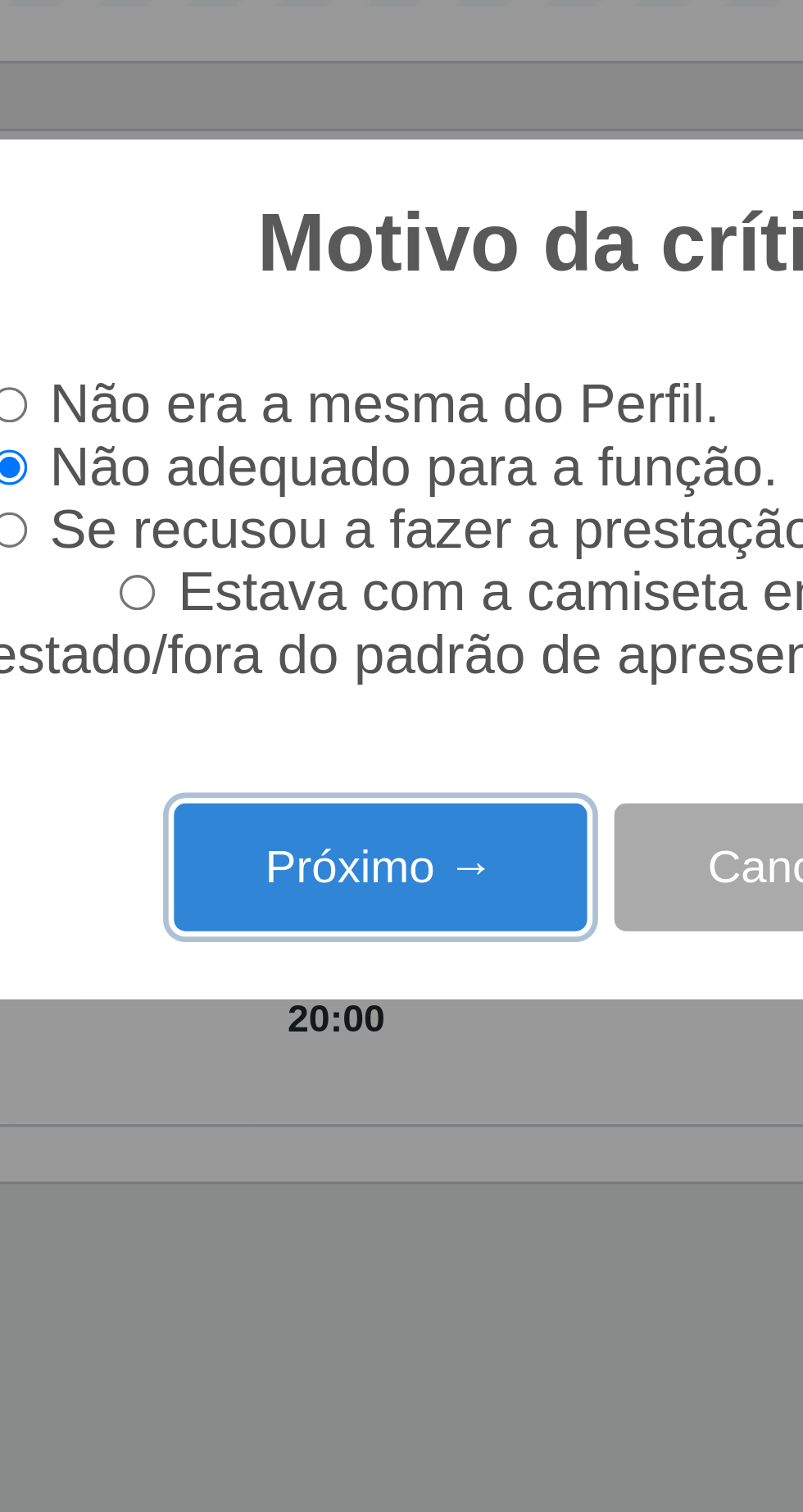
click at [372, 851] on button "Próximo →" at bounding box center [342, 846] width 124 height 38
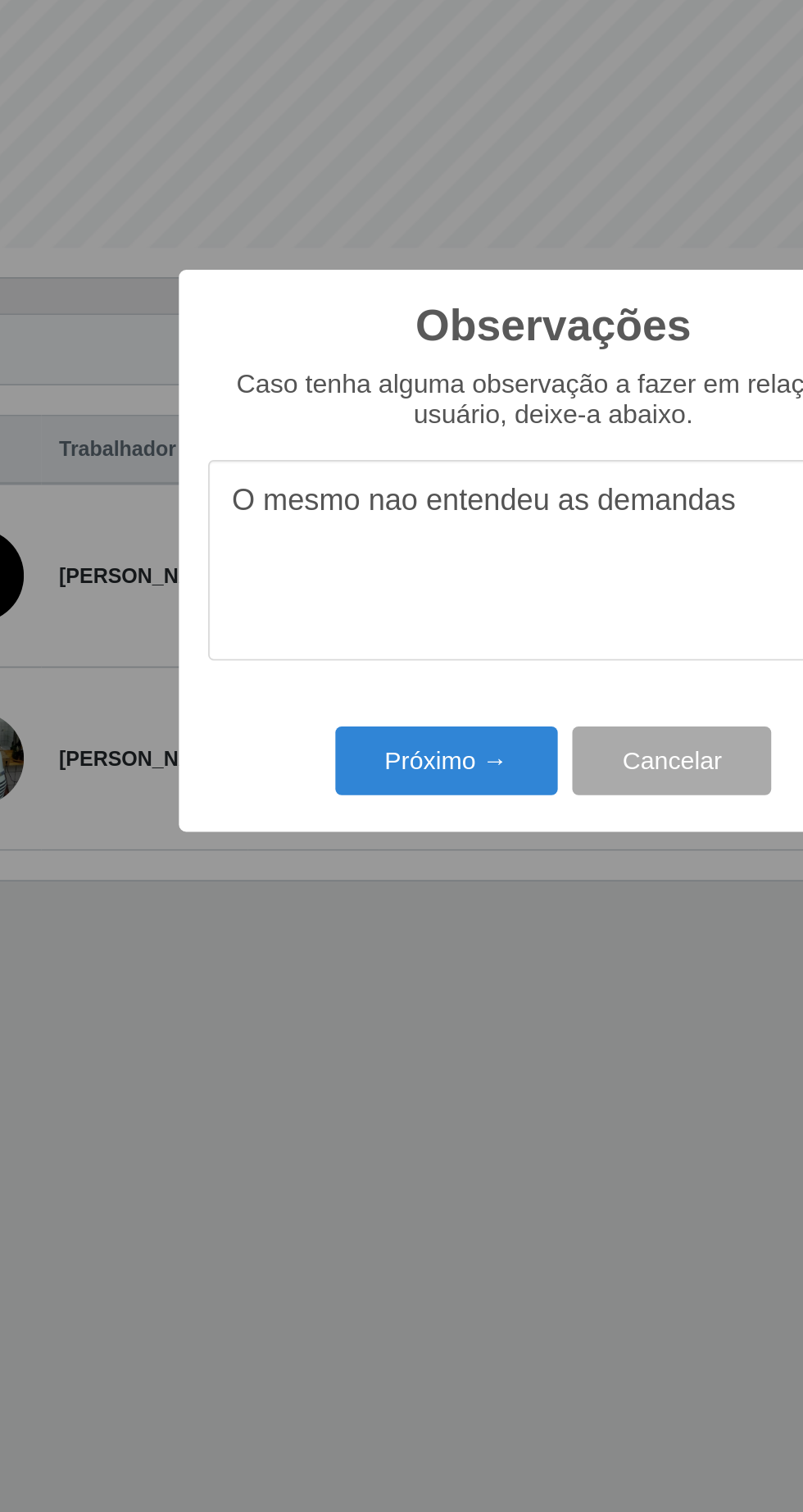
type textarea "O mesmo nao entendeu as demandas"
click at [311, 868] on button "Próximo →" at bounding box center [342, 873] width 124 height 38
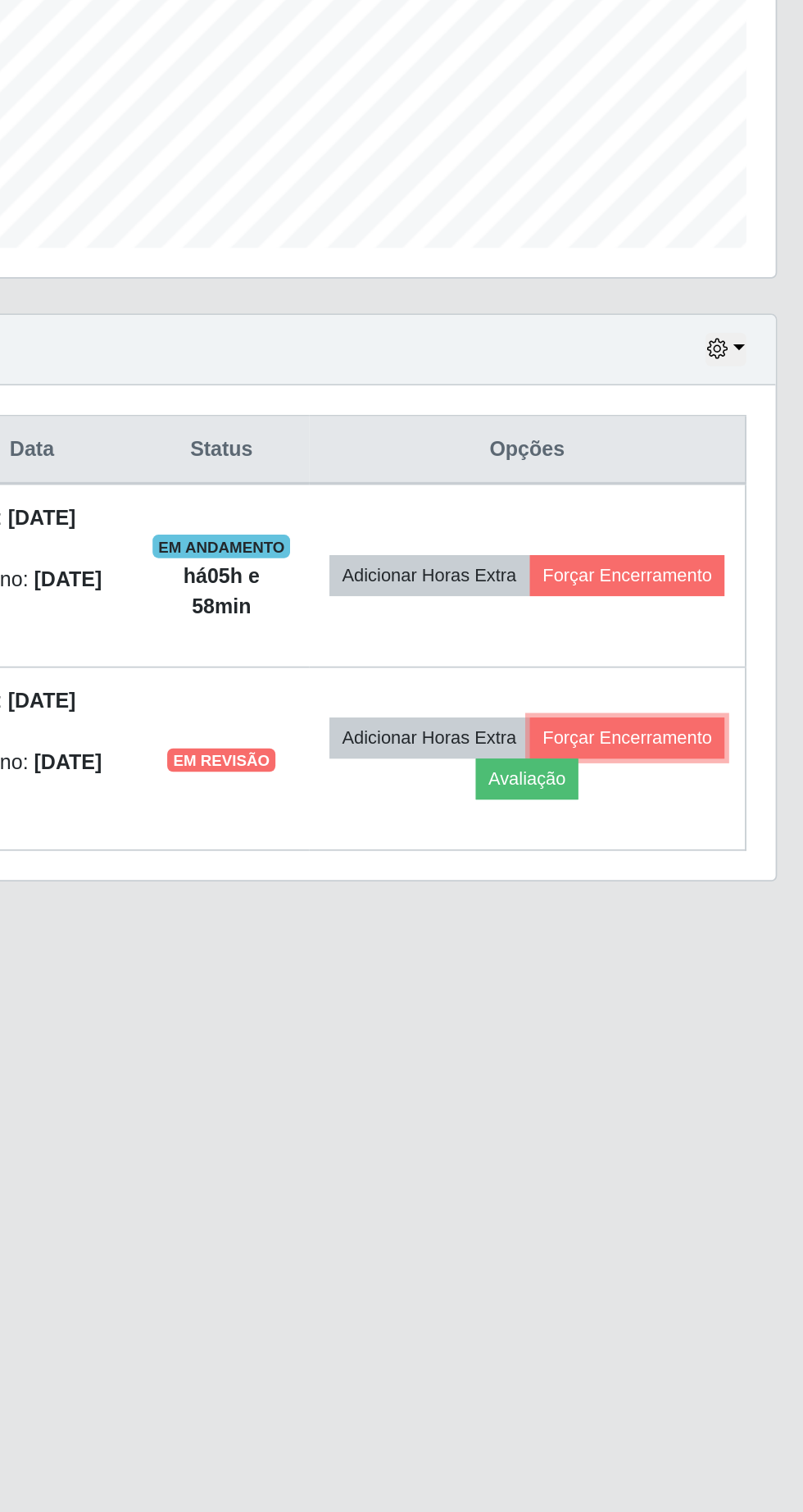
click at [640, 872] on button "Forçar Encerramento" at bounding box center [695, 861] width 110 height 23
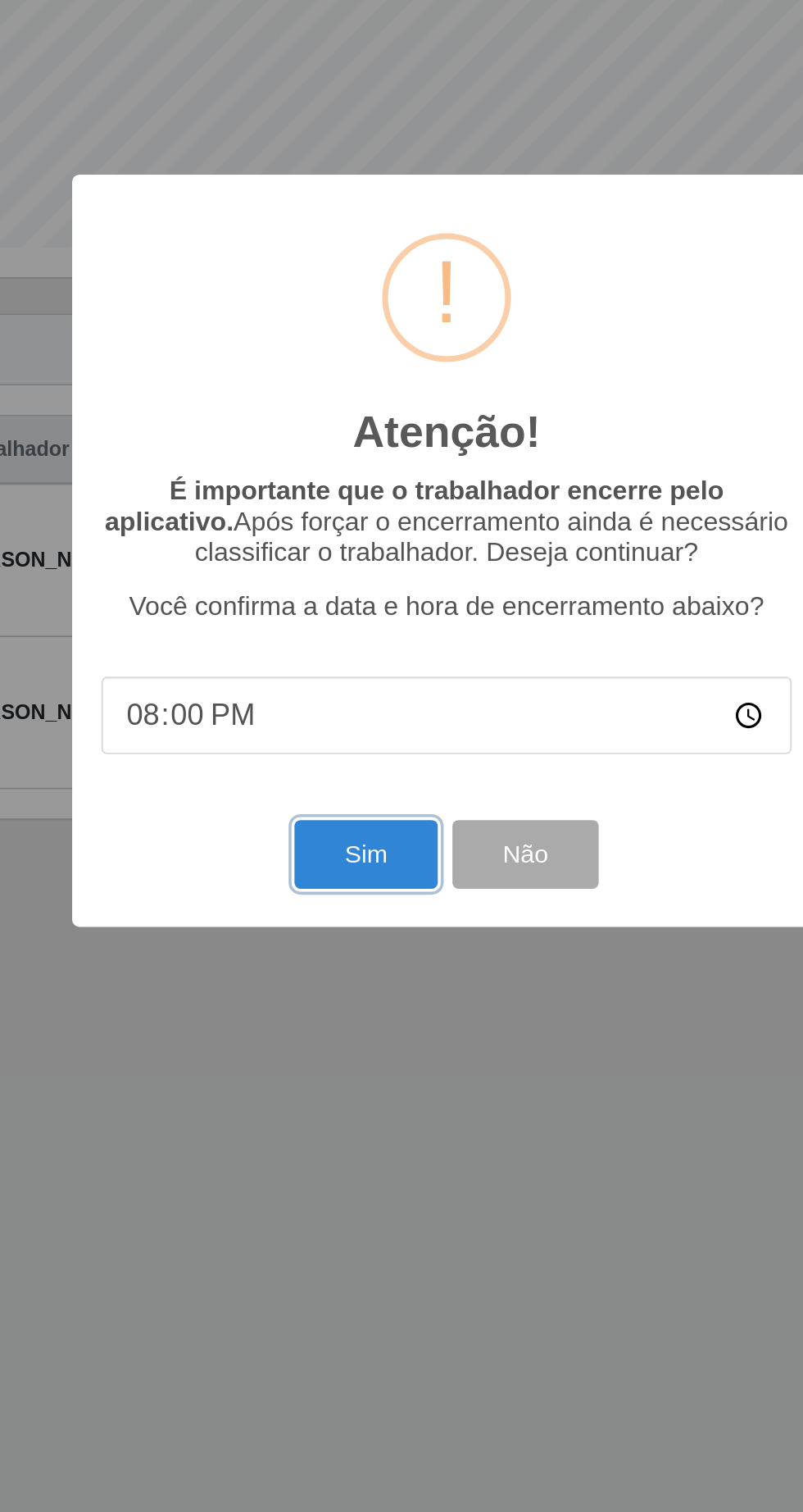
click at [360, 932] on button "Sim" at bounding box center [355, 926] width 79 height 38
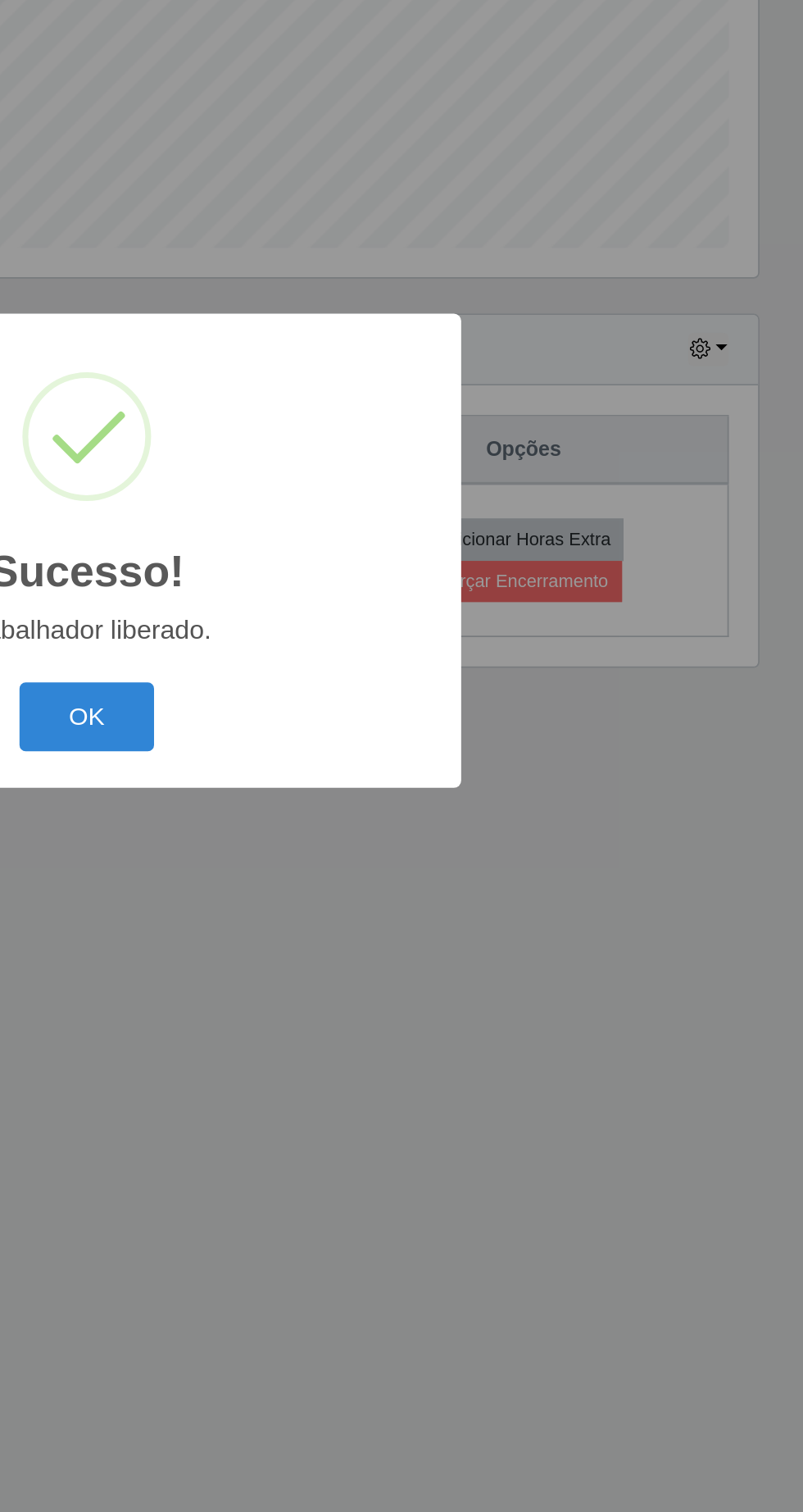
click at [428, 865] on button "OK" at bounding box center [401, 849] width 76 height 38
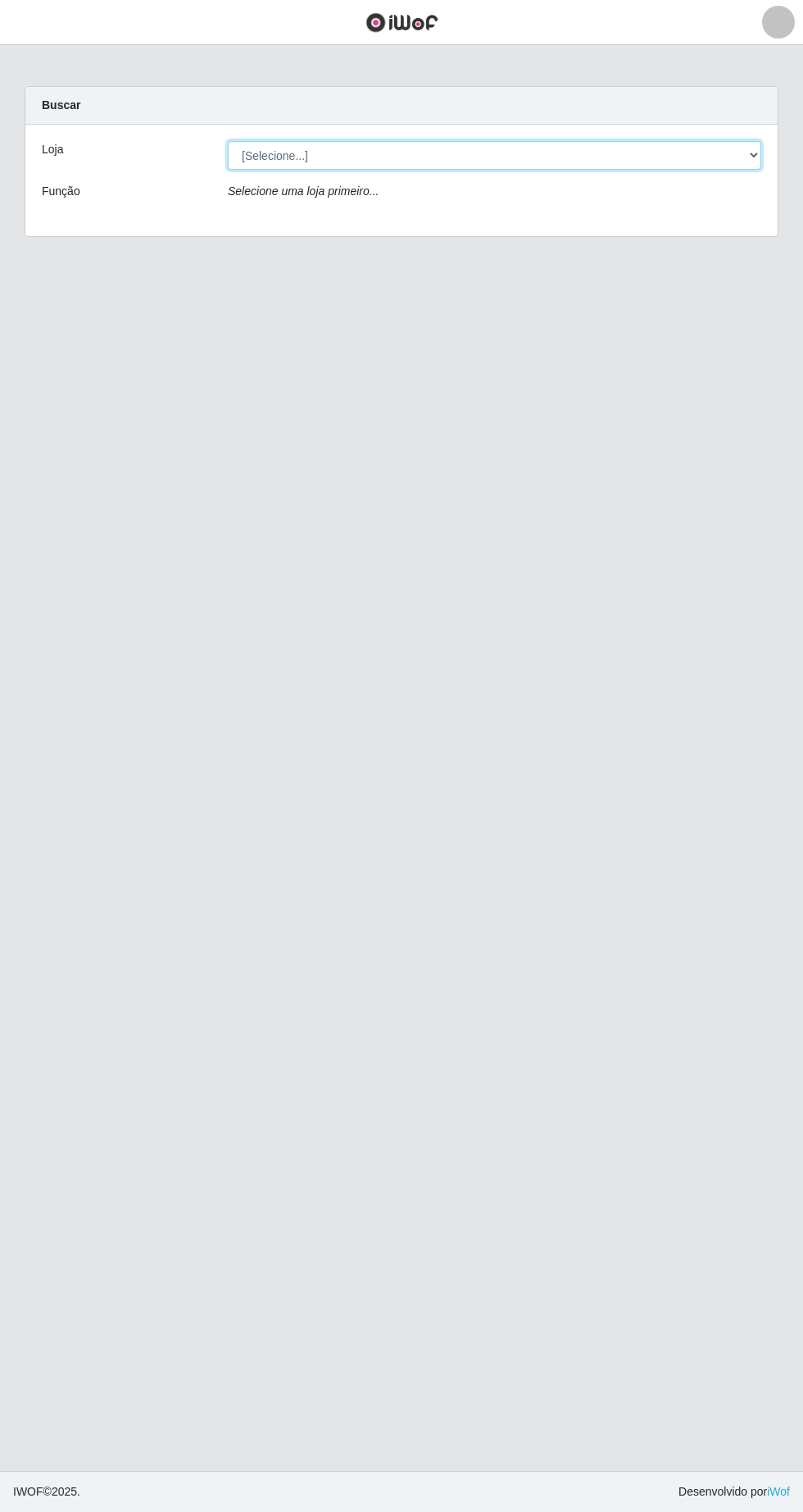
click at [379, 155] on select "[Selecione...] Extrabom - Loja 05 [GEOGRAPHIC_DATA]" at bounding box center [494, 154] width 534 height 28
select select "494"
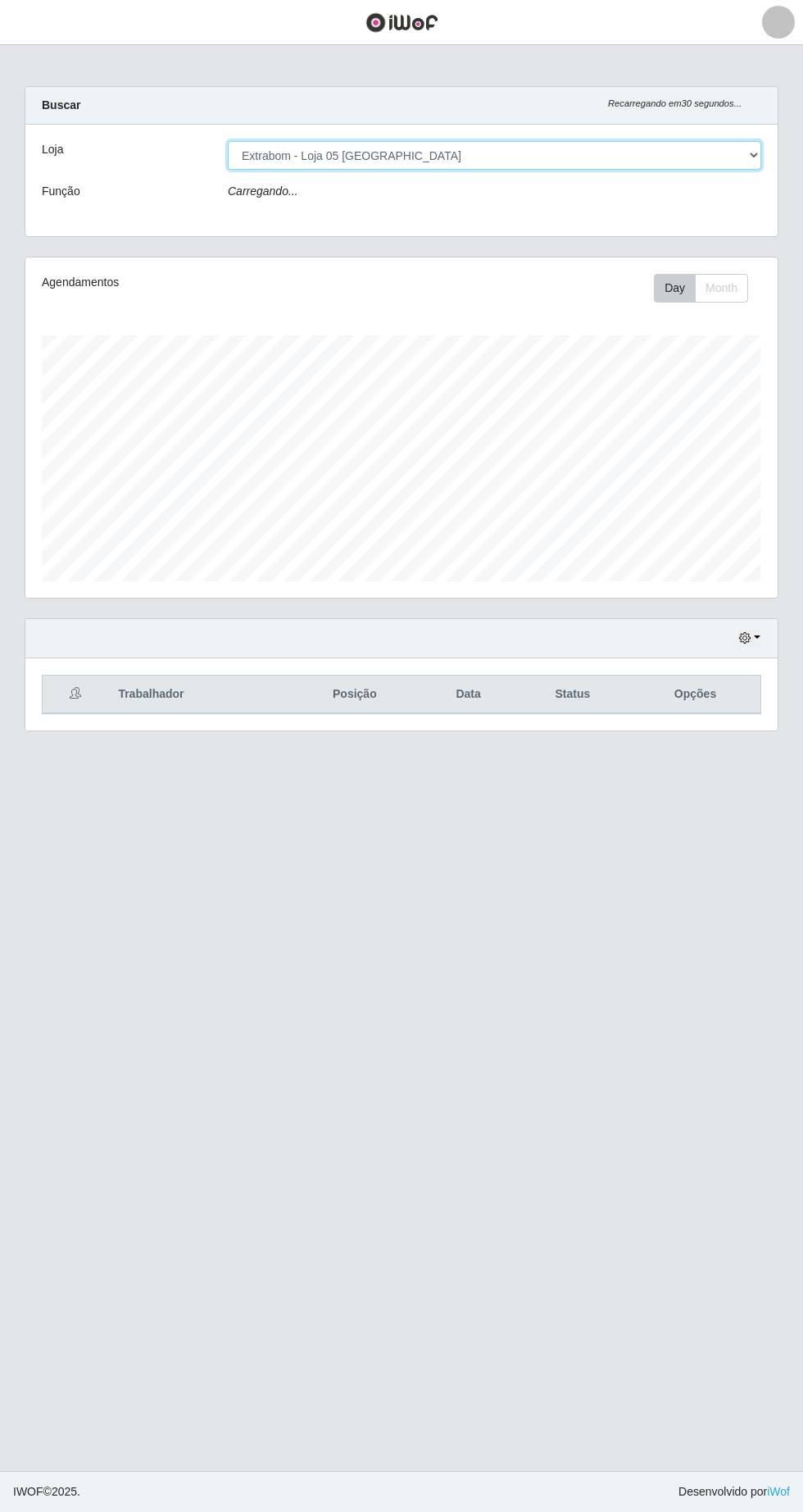
scroll to position [340, 753]
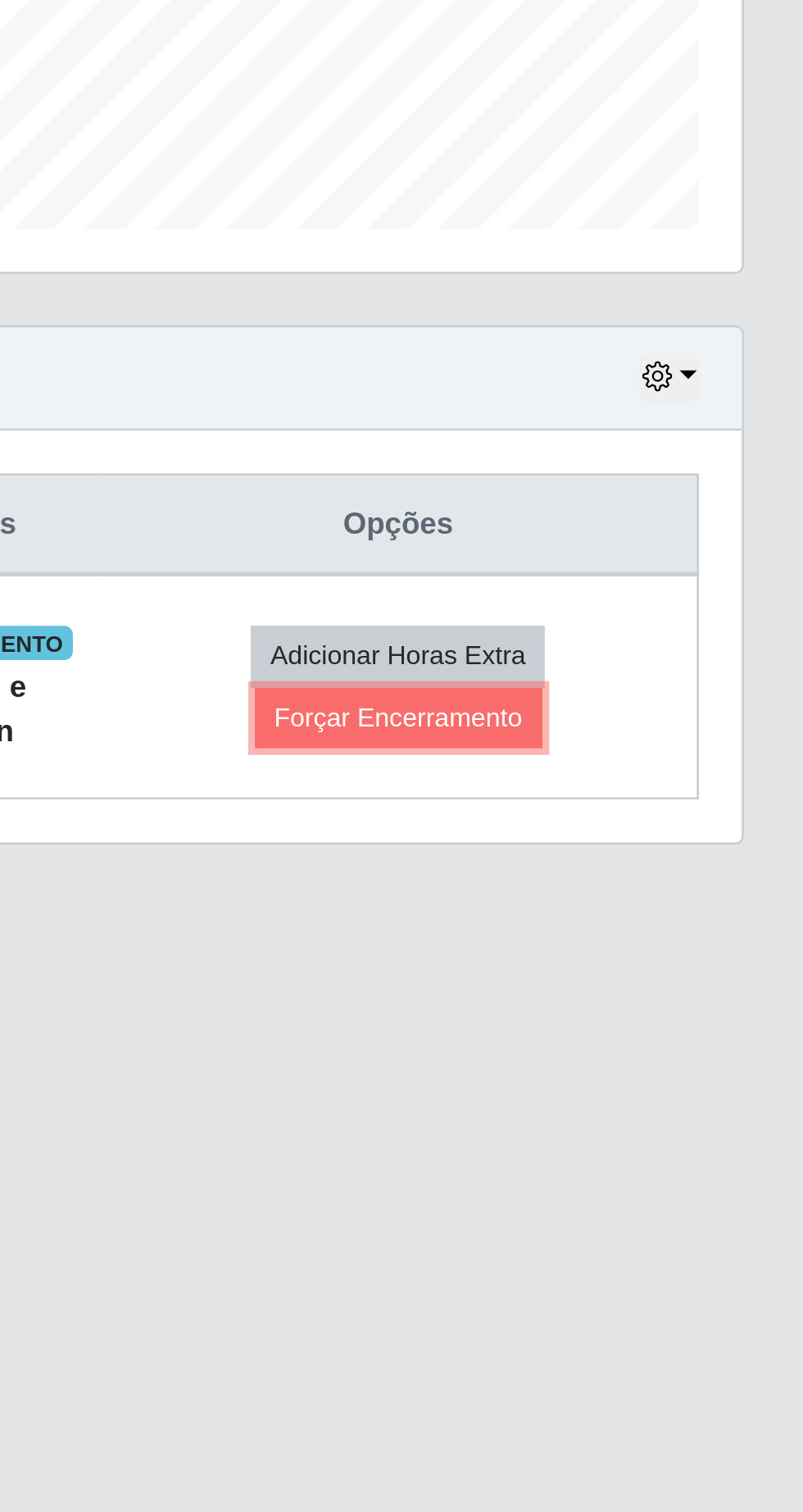
click at [689, 781] on button "Forçar Encerramento" at bounding box center [647, 773] width 110 height 23
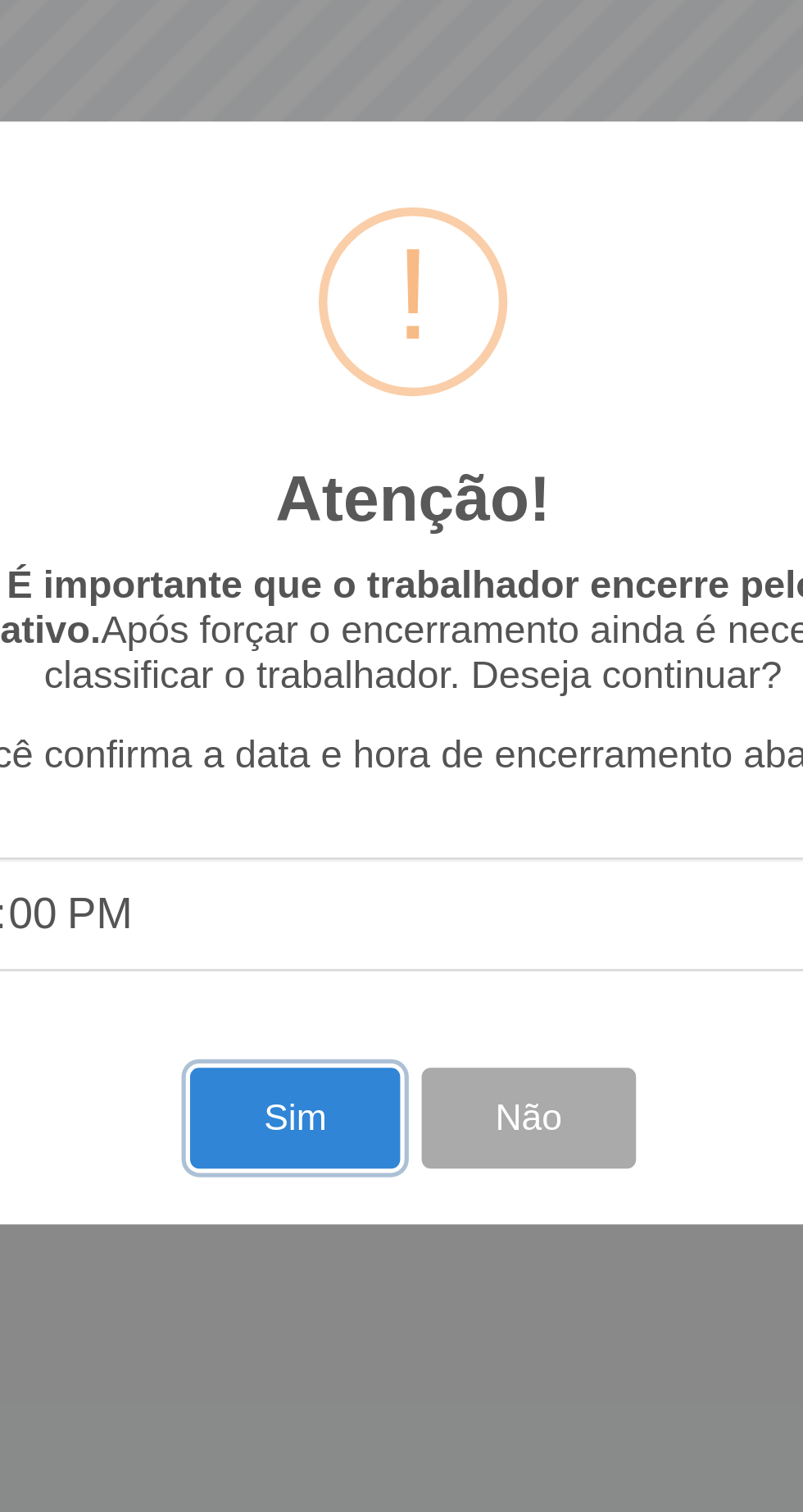
click at [351, 934] on button "Sim" at bounding box center [355, 926] width 79 height 38
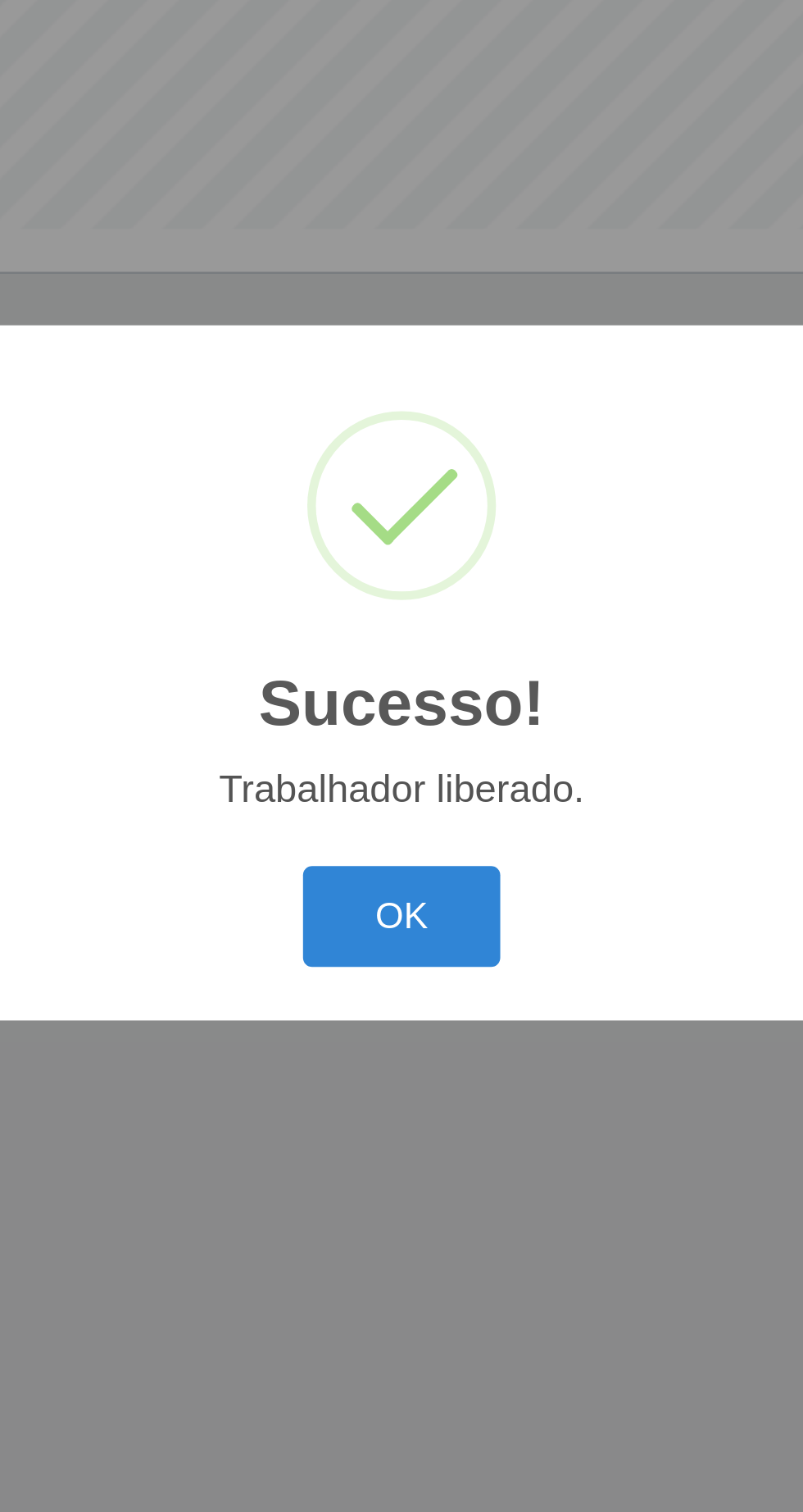
click at [407, 851] on button "OK" at bounding box center [401, 849] width 76 height 38
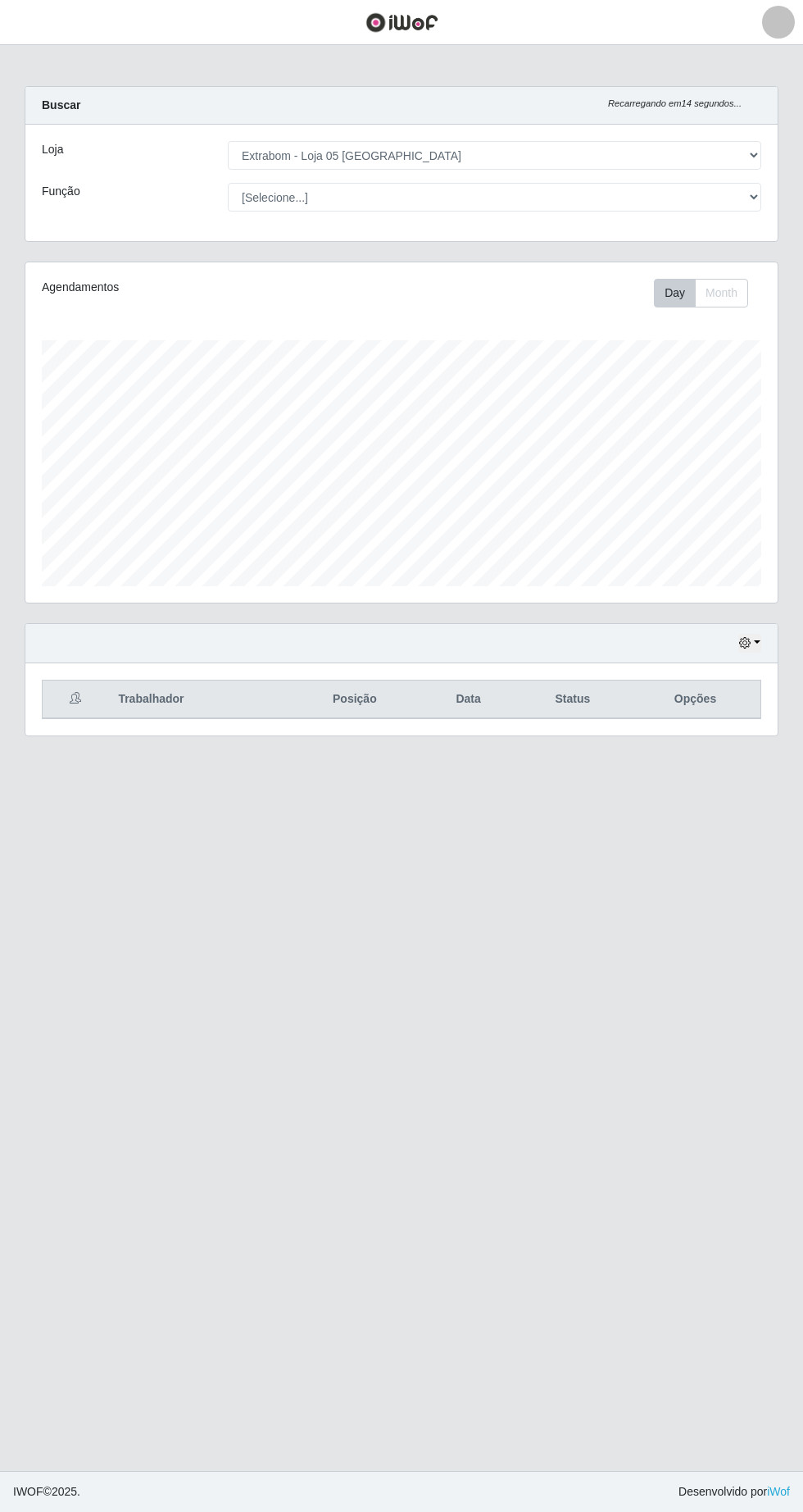
scroll to position [0, 0]
